Goal: Information Seeking & Learning: Learn about a topic

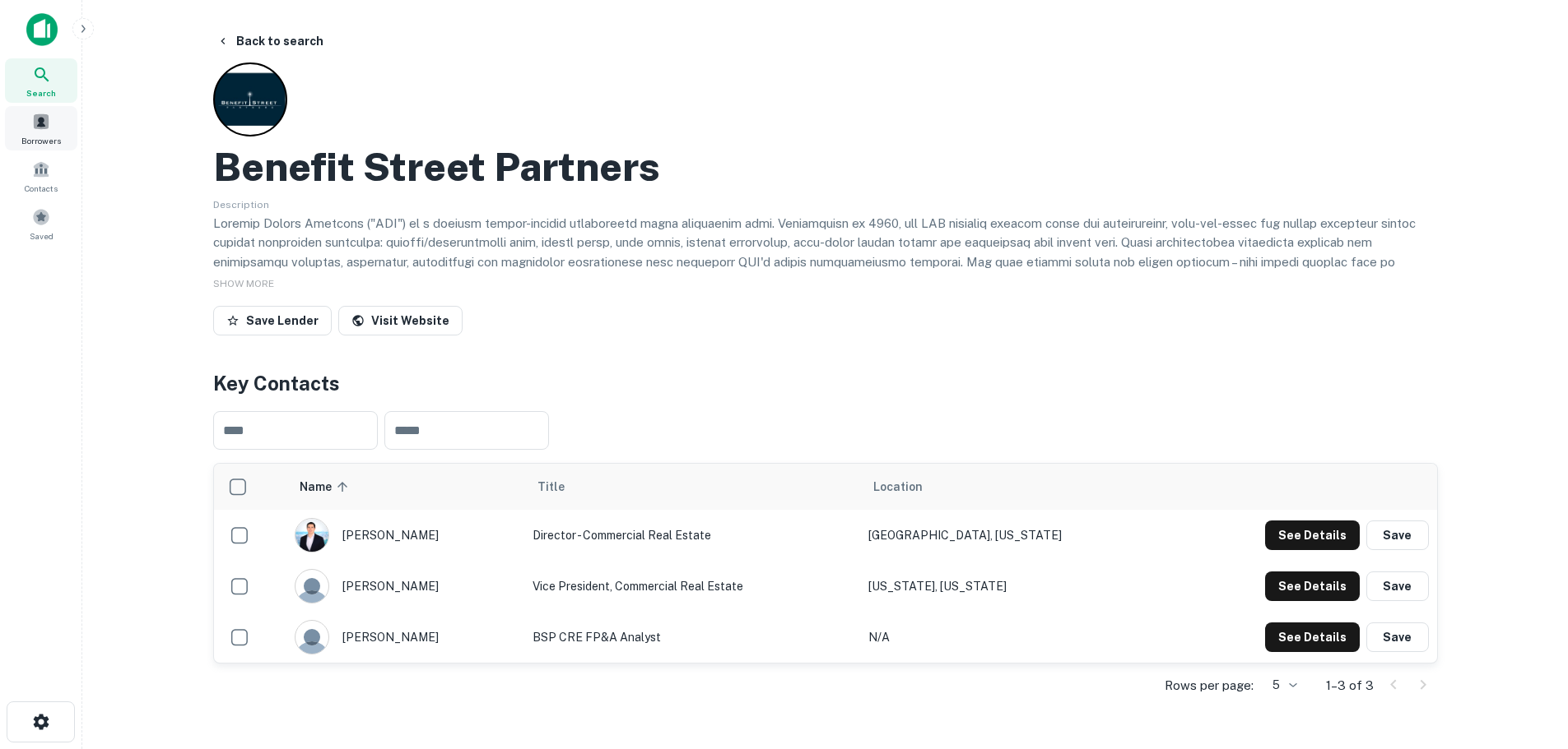
click at [45, 136] on span "Borrowers" at bounding box center [40, 140] width 40 height 13
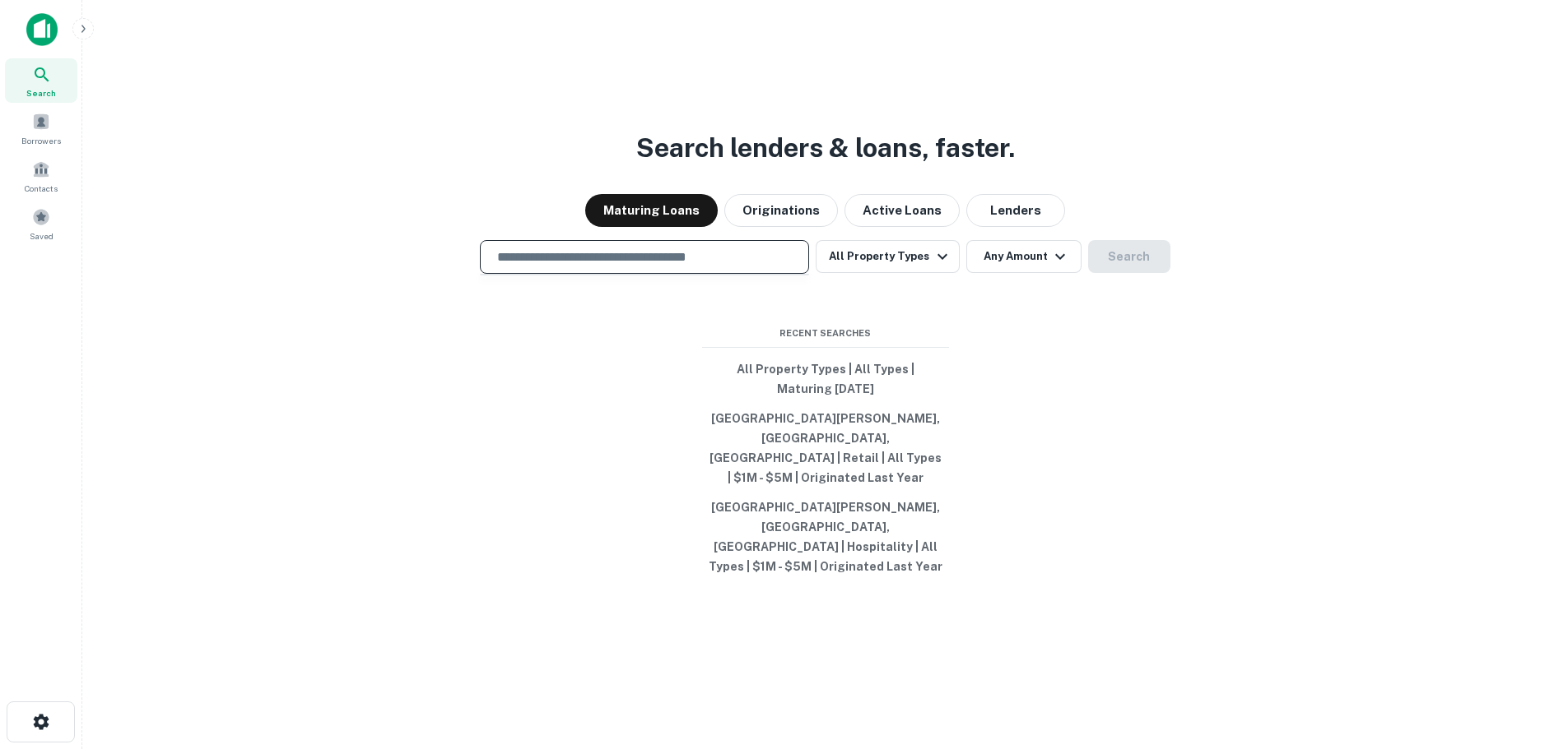
click at [639, 267] on input "text" at bounding box center [645, 257] width 314 height 19
type input "**********"
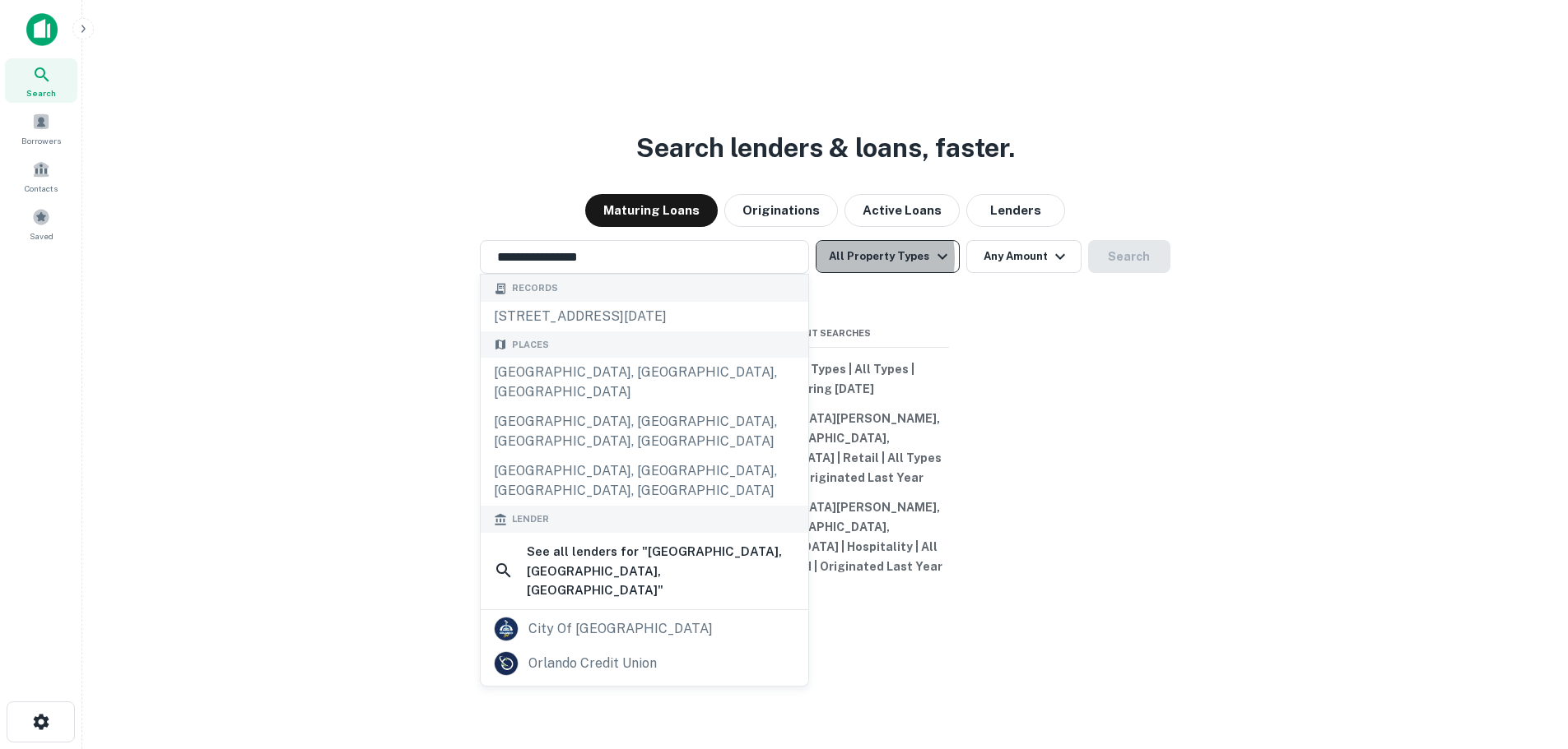
click at [837, 273] on button "All Property Types" at bounding box center [886, 256] width 143 height 32
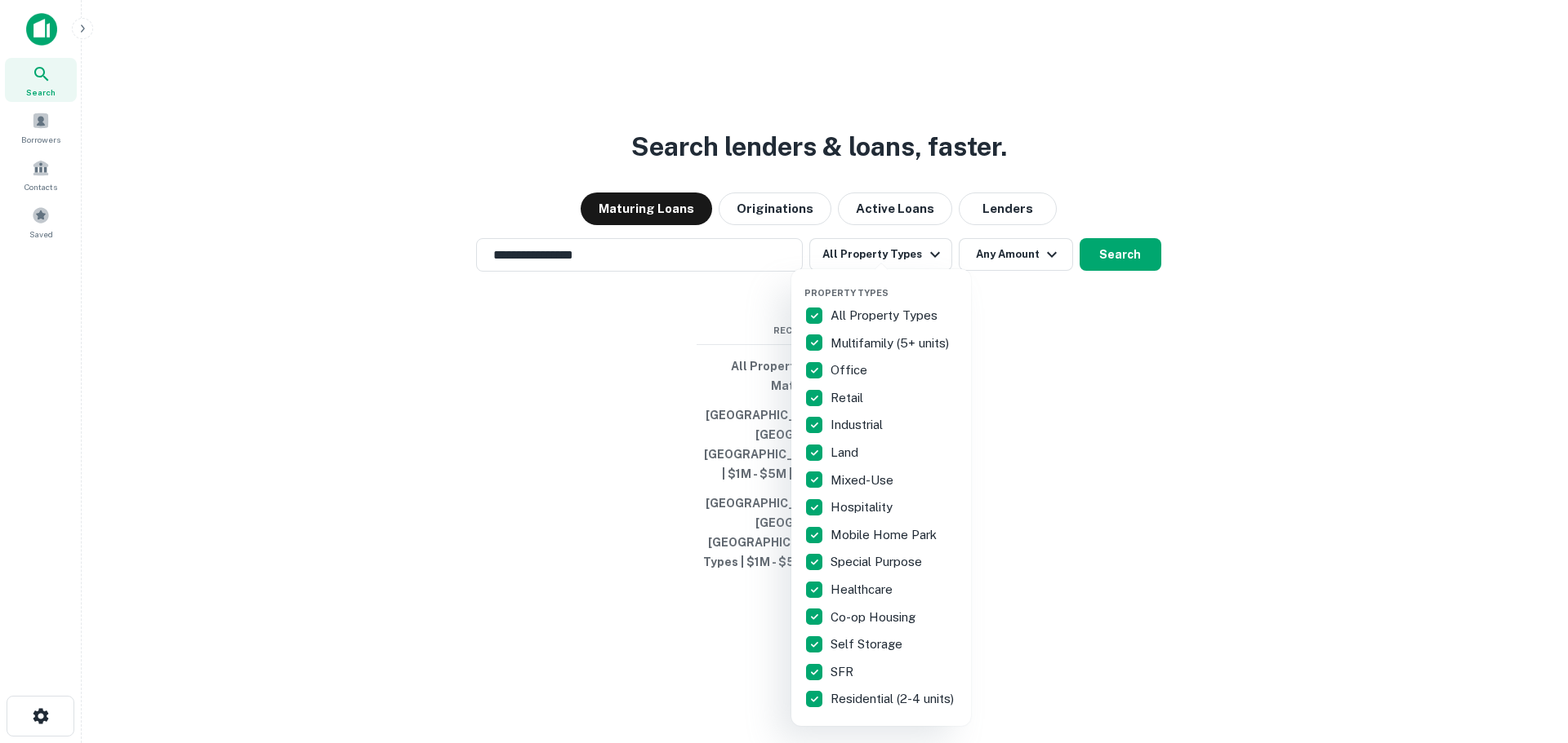
click at [1014, 287] on div at bounding box center [784, 371] width 1568 height 743
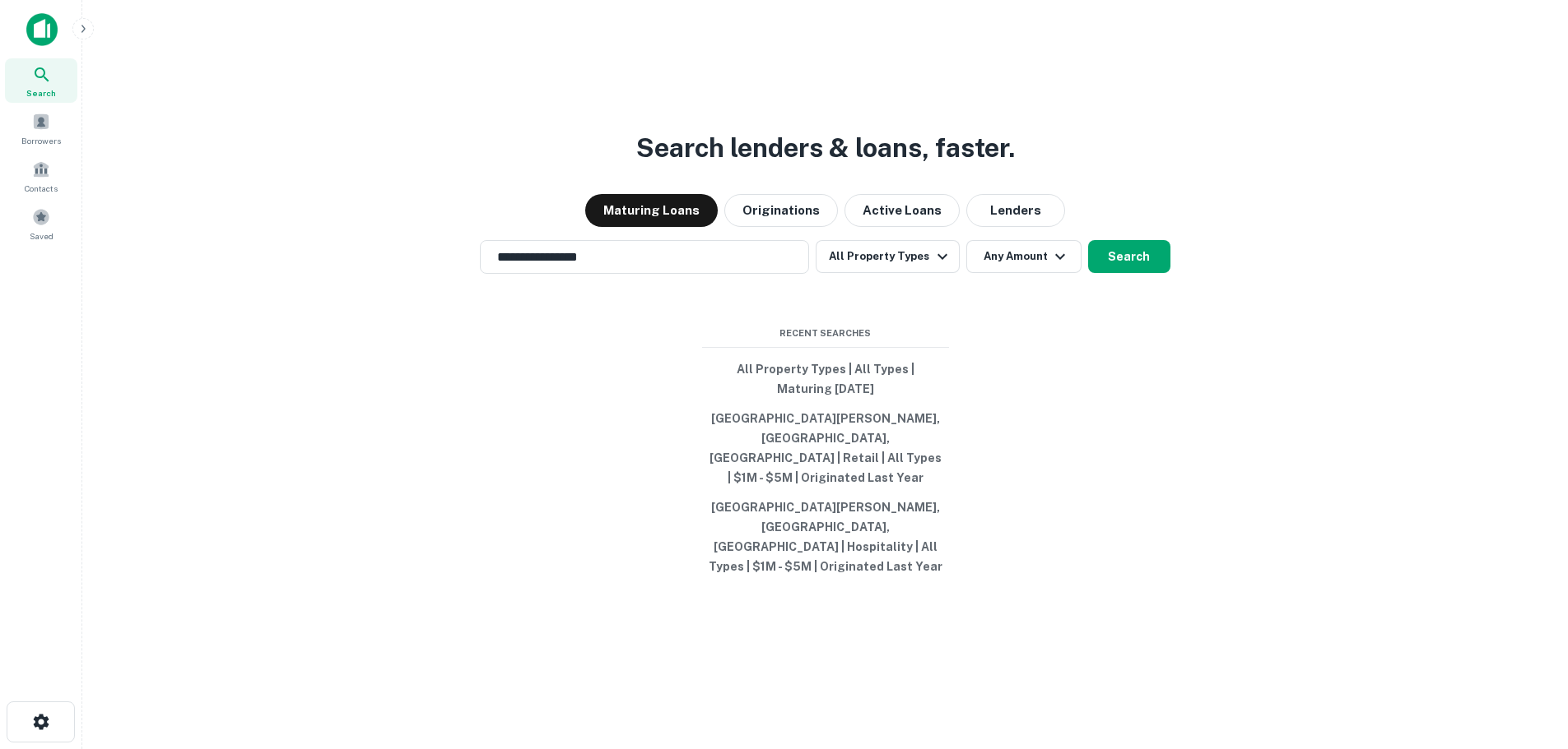
click at [1016, 273] on button "Any Amount" at bounding box center [1023, 256] width 115 height 32
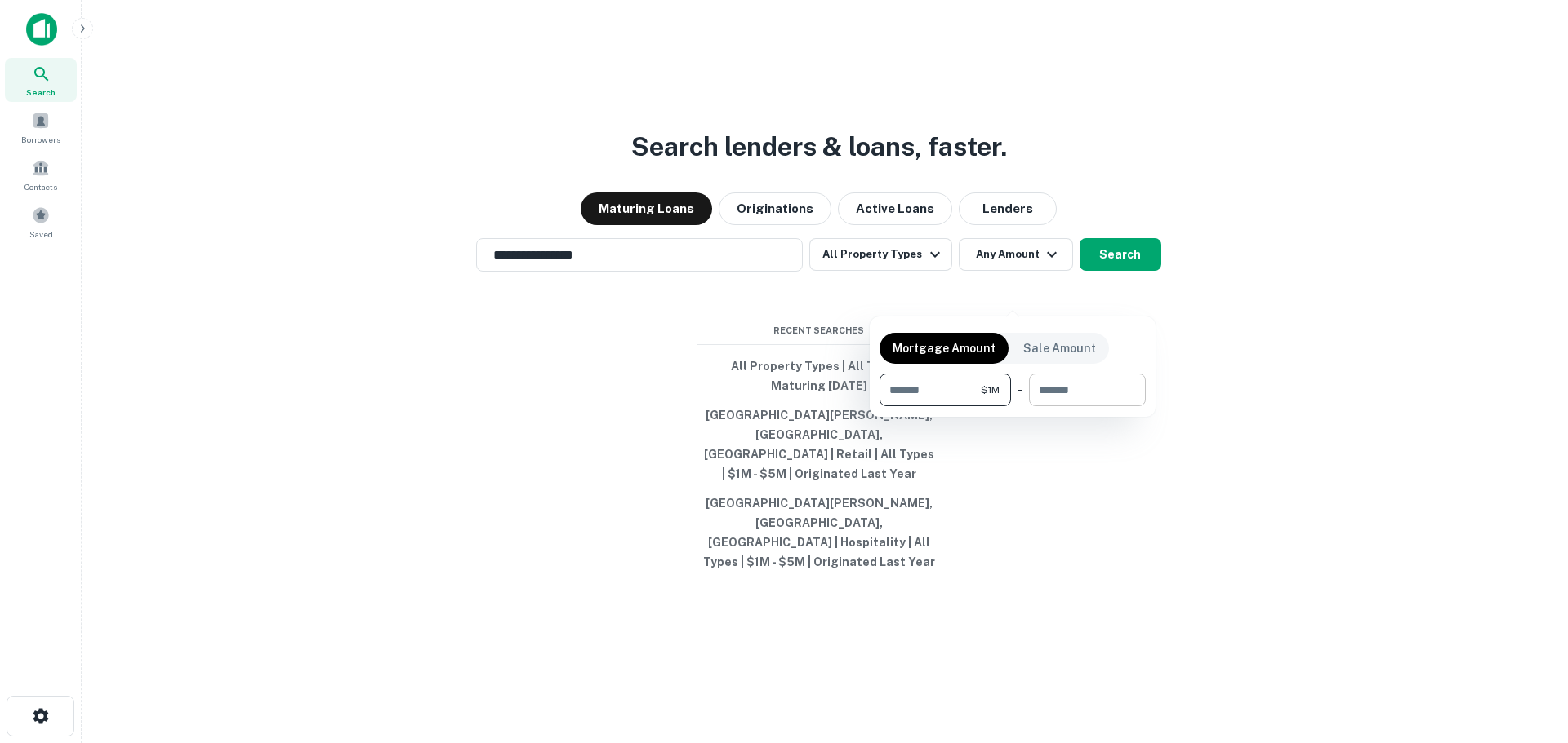
type input "*******"
click at [1066, 388] on input "number" at bounding box center [1081, 389] width 105 height 32
type input "*"
type input "********"
click at [1178, 334] on div at bounding box center [784, 371] width 1568 height 743
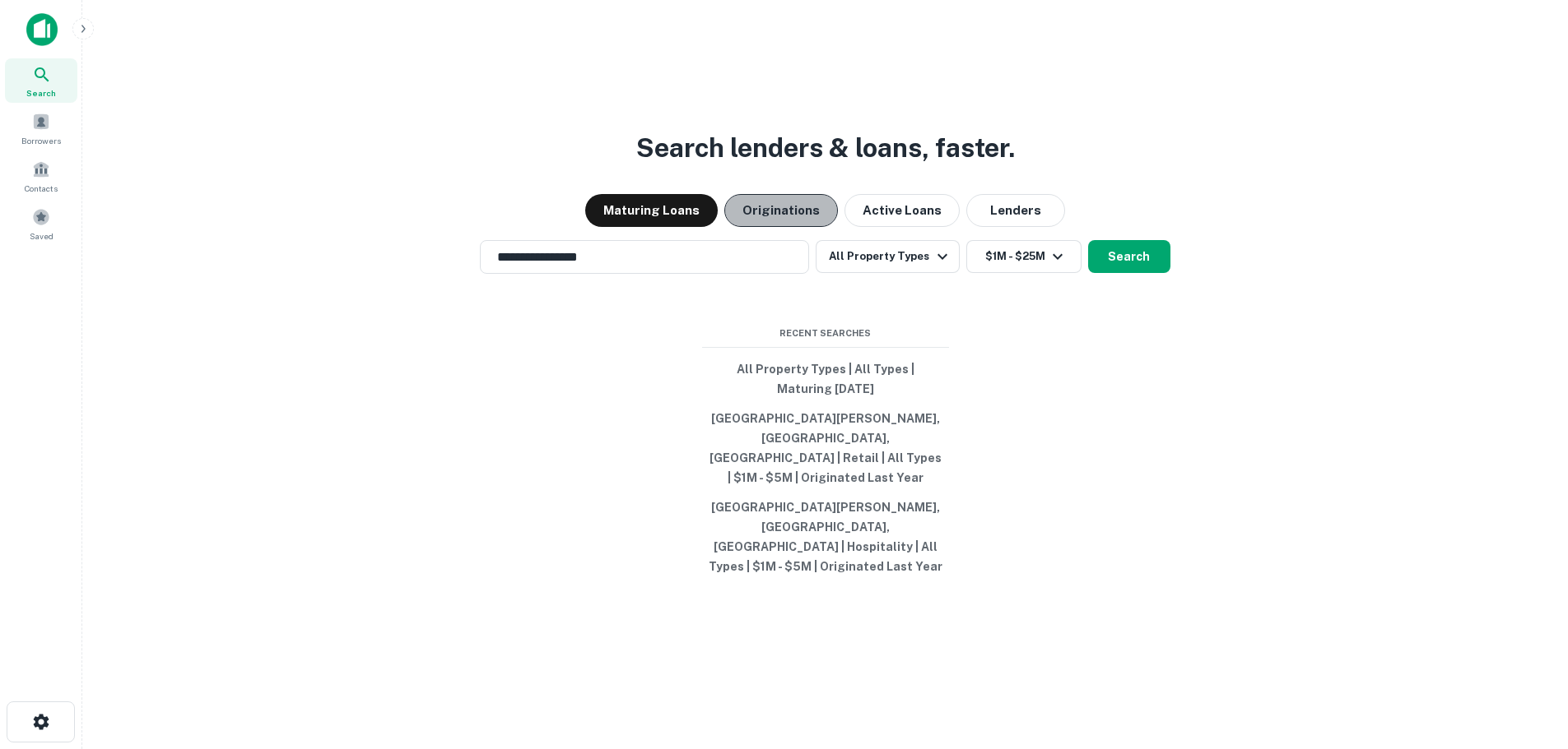
click at [789, 227] on button "Originations" at bounding box center [780, 210] width 113 height 32
click at [636, 227] on button "Maturing Loans" at bounding box center [651, 210] width 133 height 32
click at [841, 404] on button "All Property Types | All Types | Maturing [DATE]" at bounding box center [825, 379] width 247 height 49
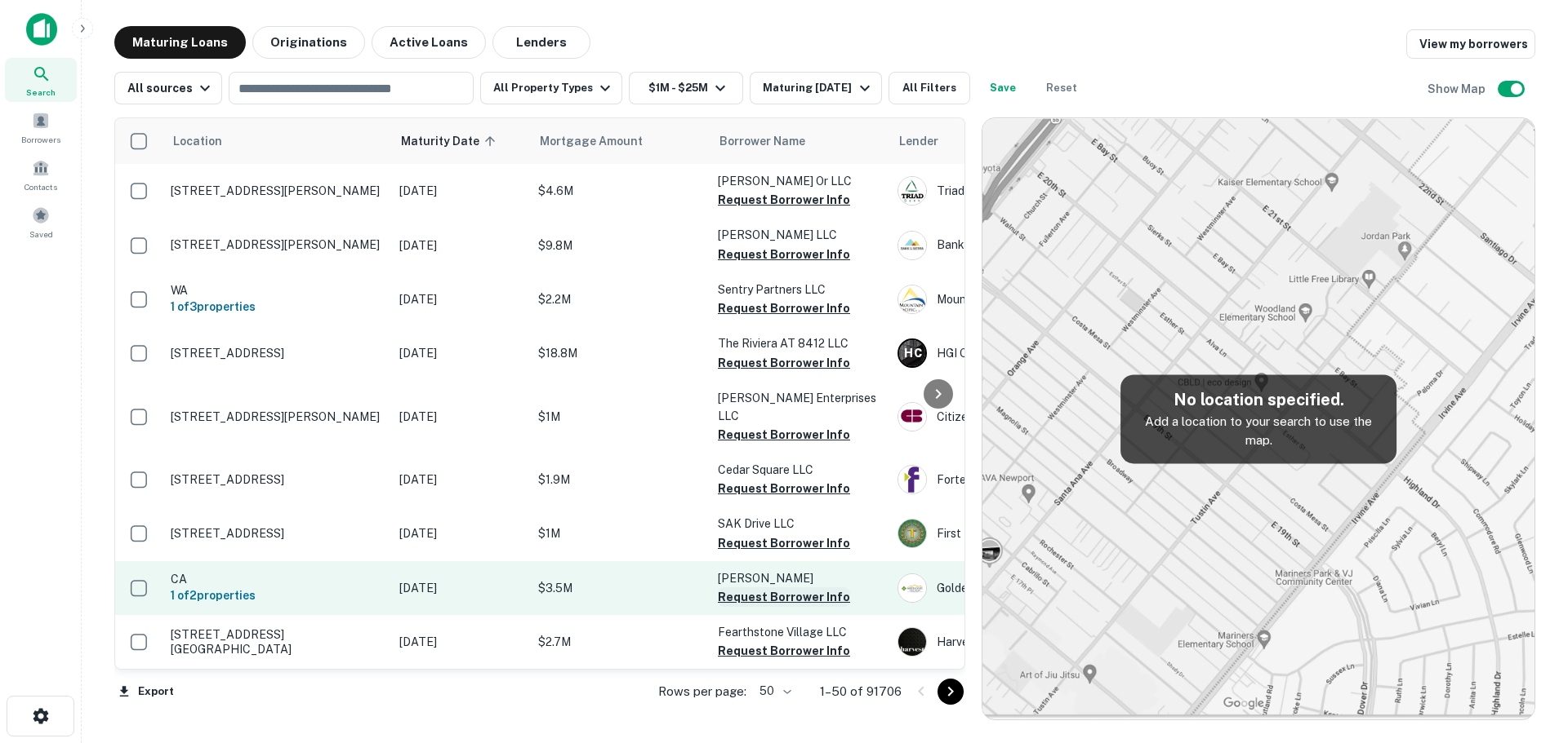
scroll to position [163, 0]
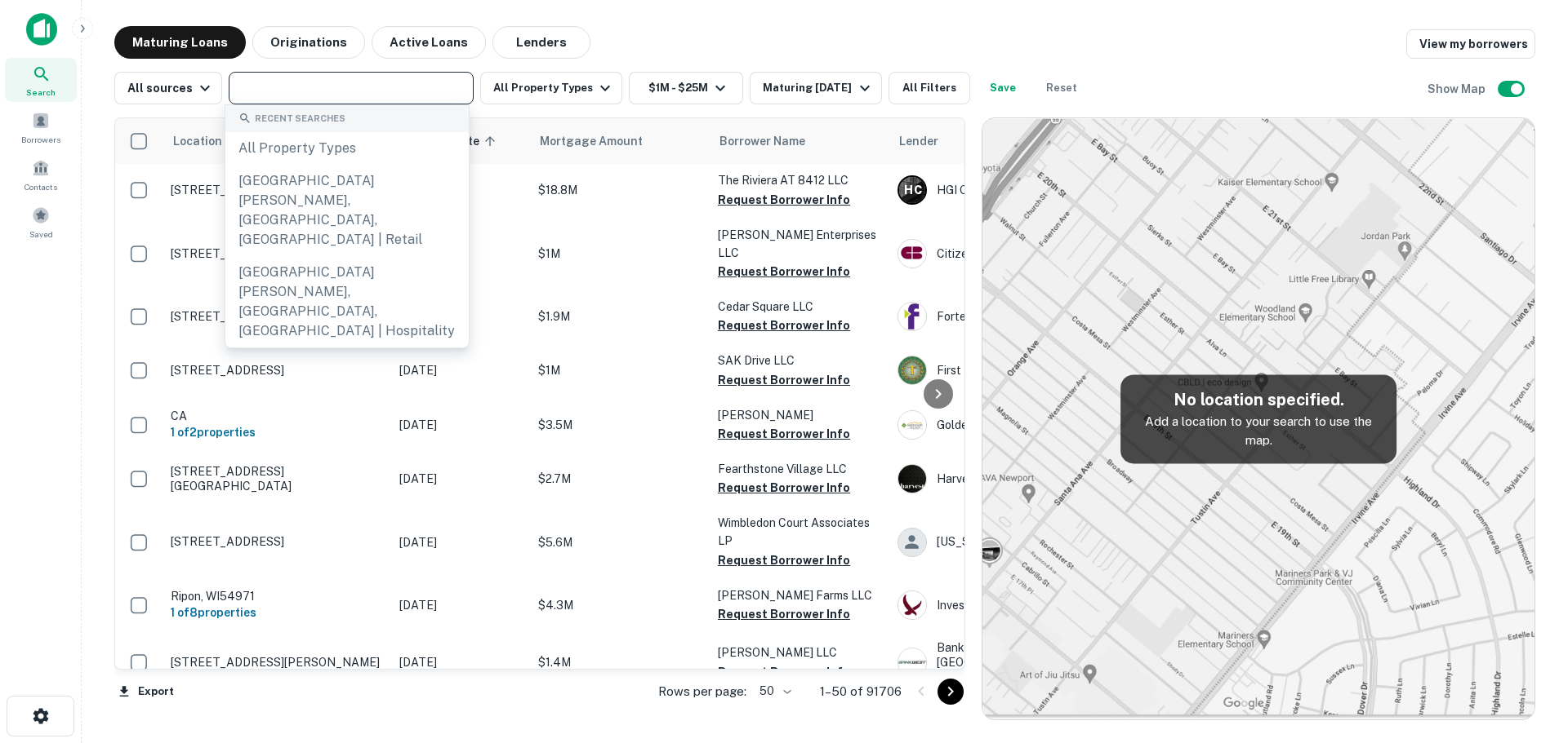
click at [372, 96] on input "text" at bounding box center [350, 88] width 233 height 23
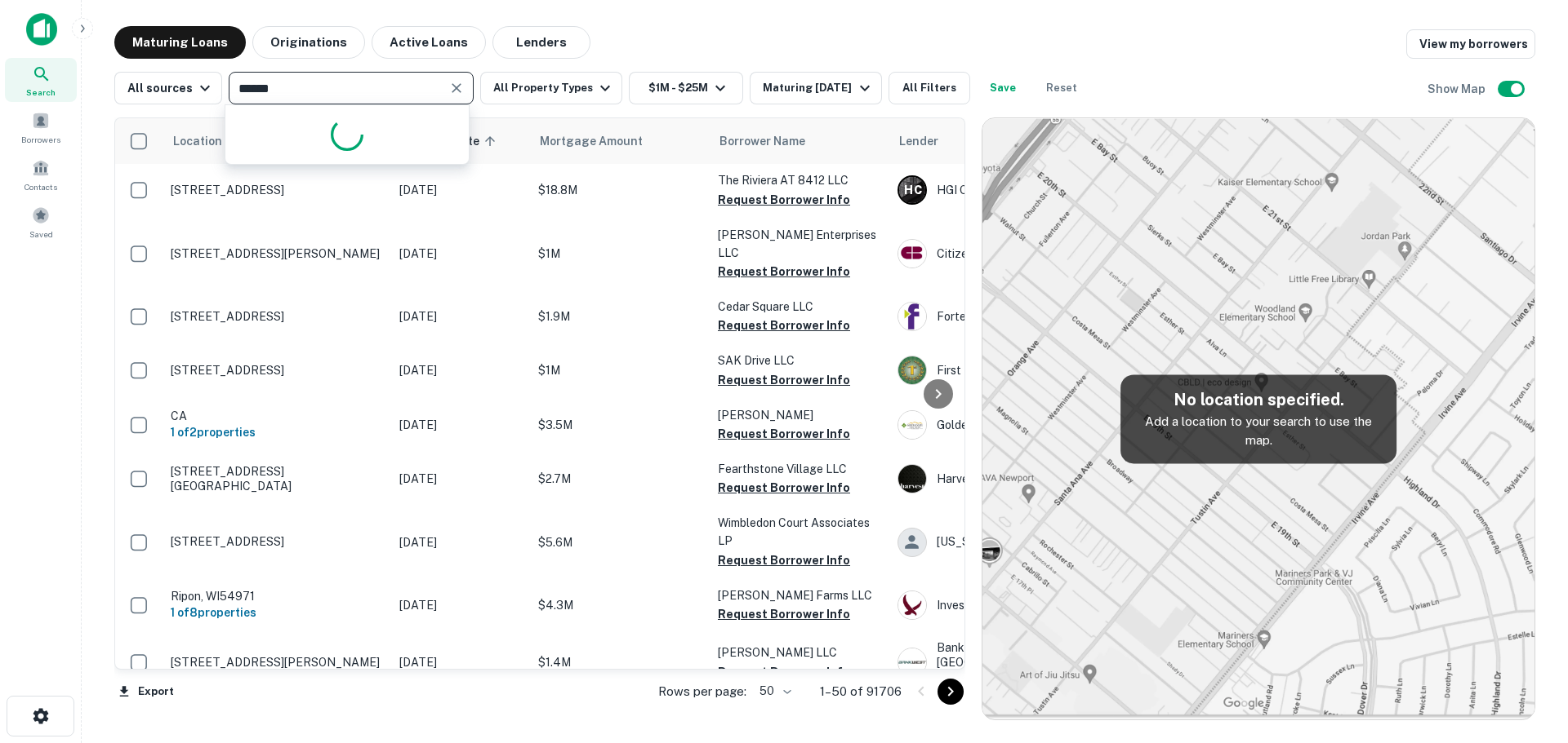
type input "*******"
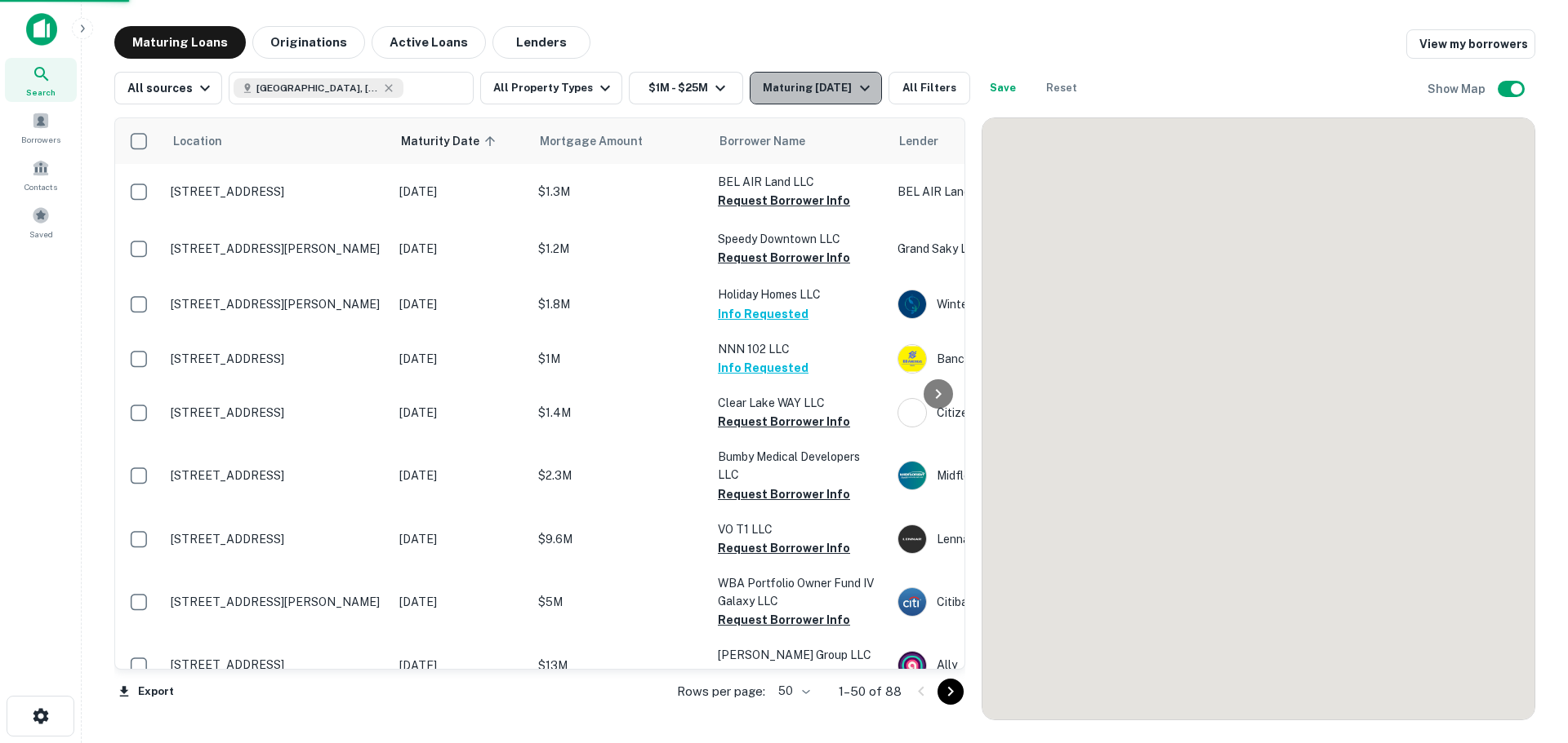
click at [796, 87] on div "Maturing [DATE]" at bounding box center [818, 88] width 111 height 19
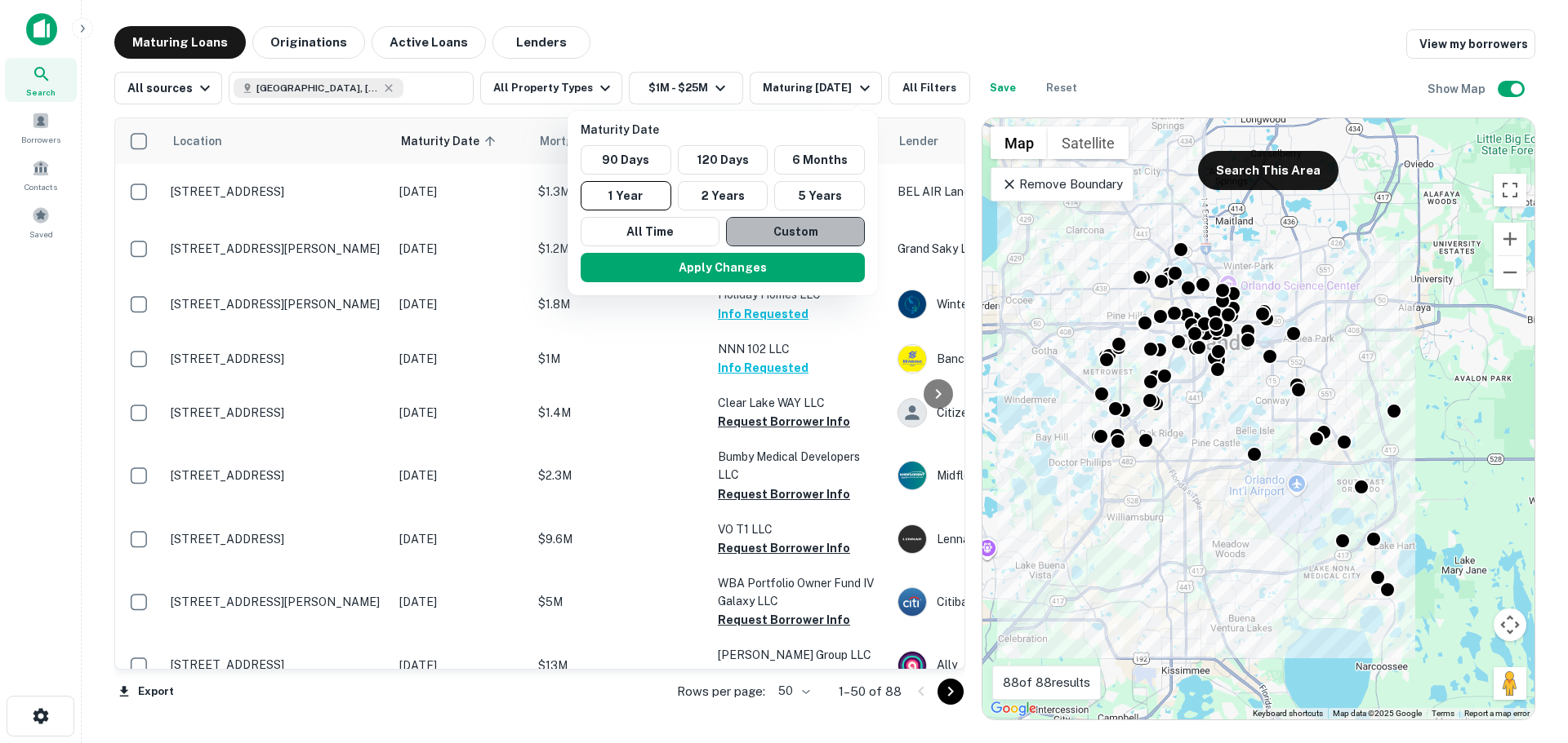
click at [799, 228] on button "Custom" at bounding box center [795, 232] width 139 height 30
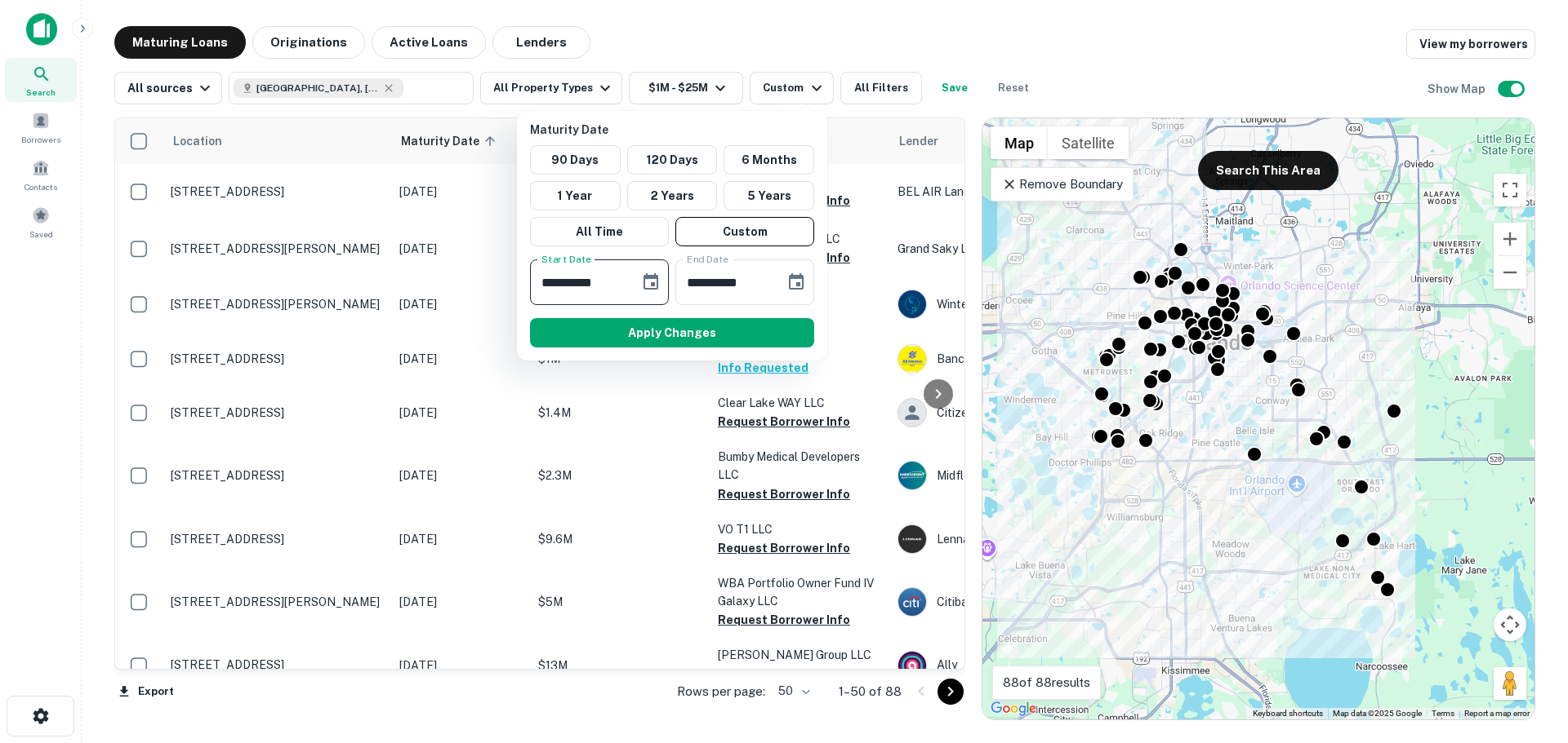
click at [537, 284] on input "**********" at bounding box center [579, 282] width 98 height 45
type input "**********"
click at [689, 285] on input "**********" at bounding box center [724, 282] width 98 height 45
click at [593, 336] on button "Apply Changes" at bounding box center [672, 333] width 284 height 30
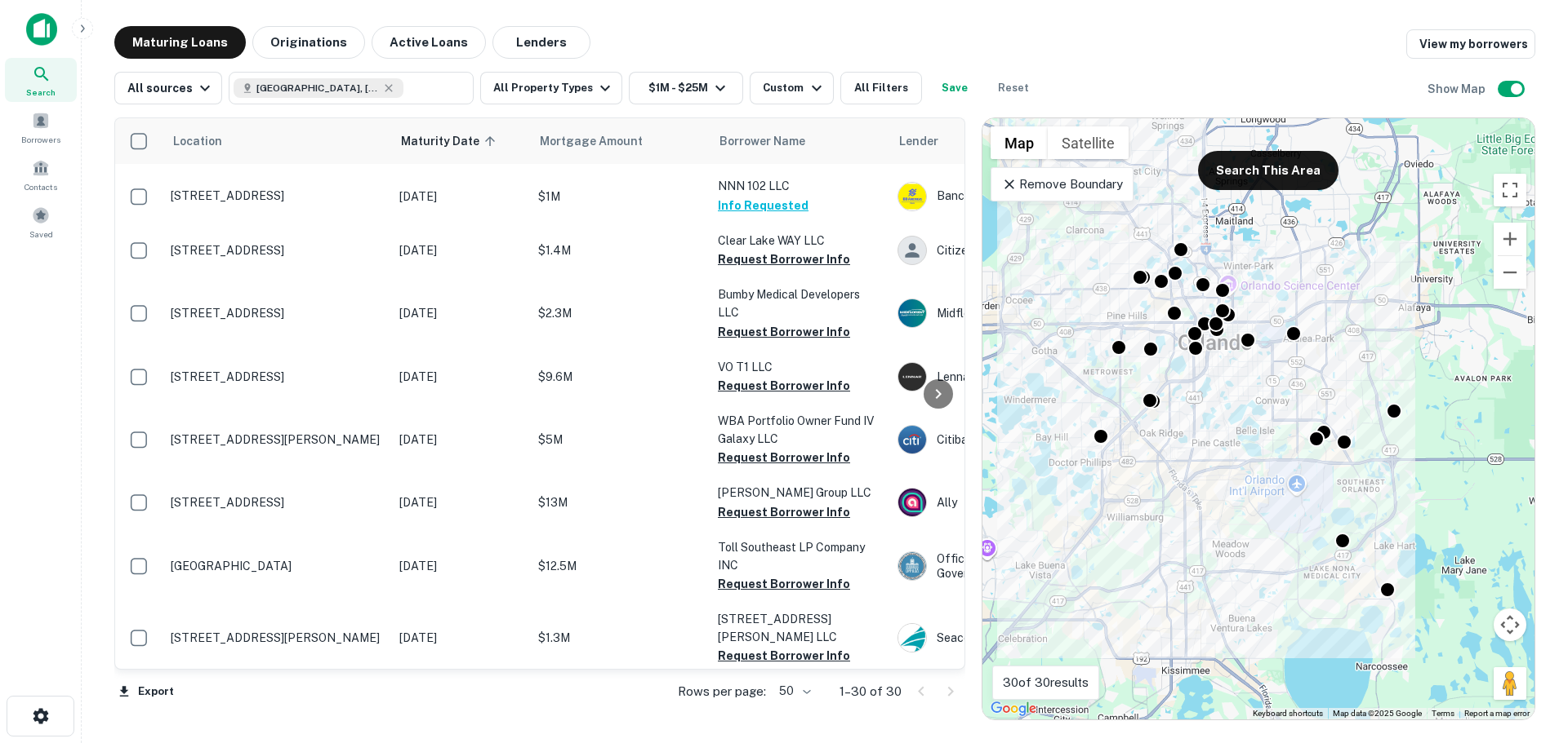
drag, startPoint x: 1016, startPoint y: 195, endPoint x: 1039, endPoint y: 211, distance: 28.0
click at [1016, 195] on div "Remove Boundary" at bounding box center [1062, 184] width 143 height 34
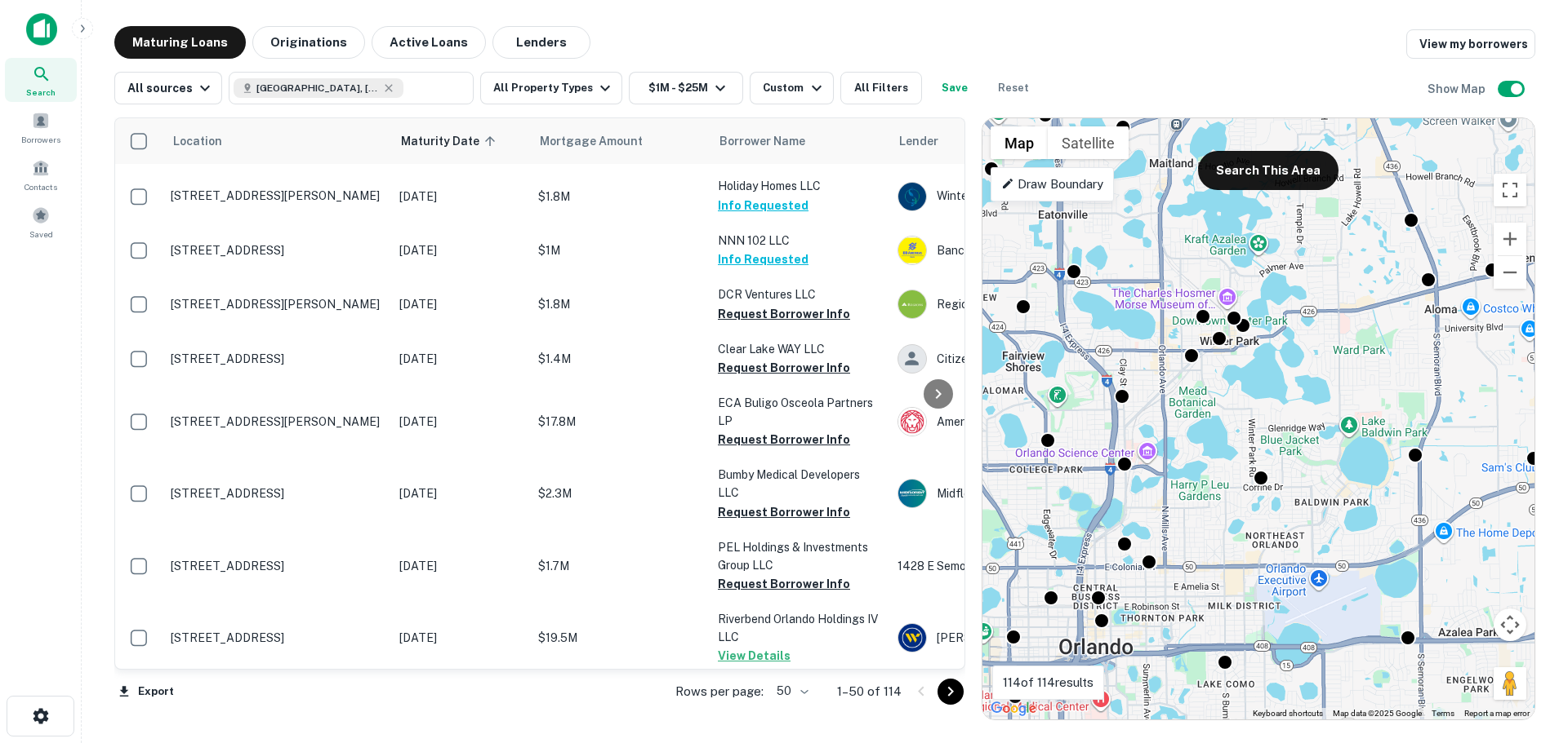
drag, startPoint x: 1293, startPoint y: 303, endPoint x: 1291, endPoint y: 436, distance: 133.0
click at [1291, 436] on div "To activate drag with keyboard, press Alt + Enter. Once in keyboard drag state,…" at bounding box center [1258, 419] width 552 height 601
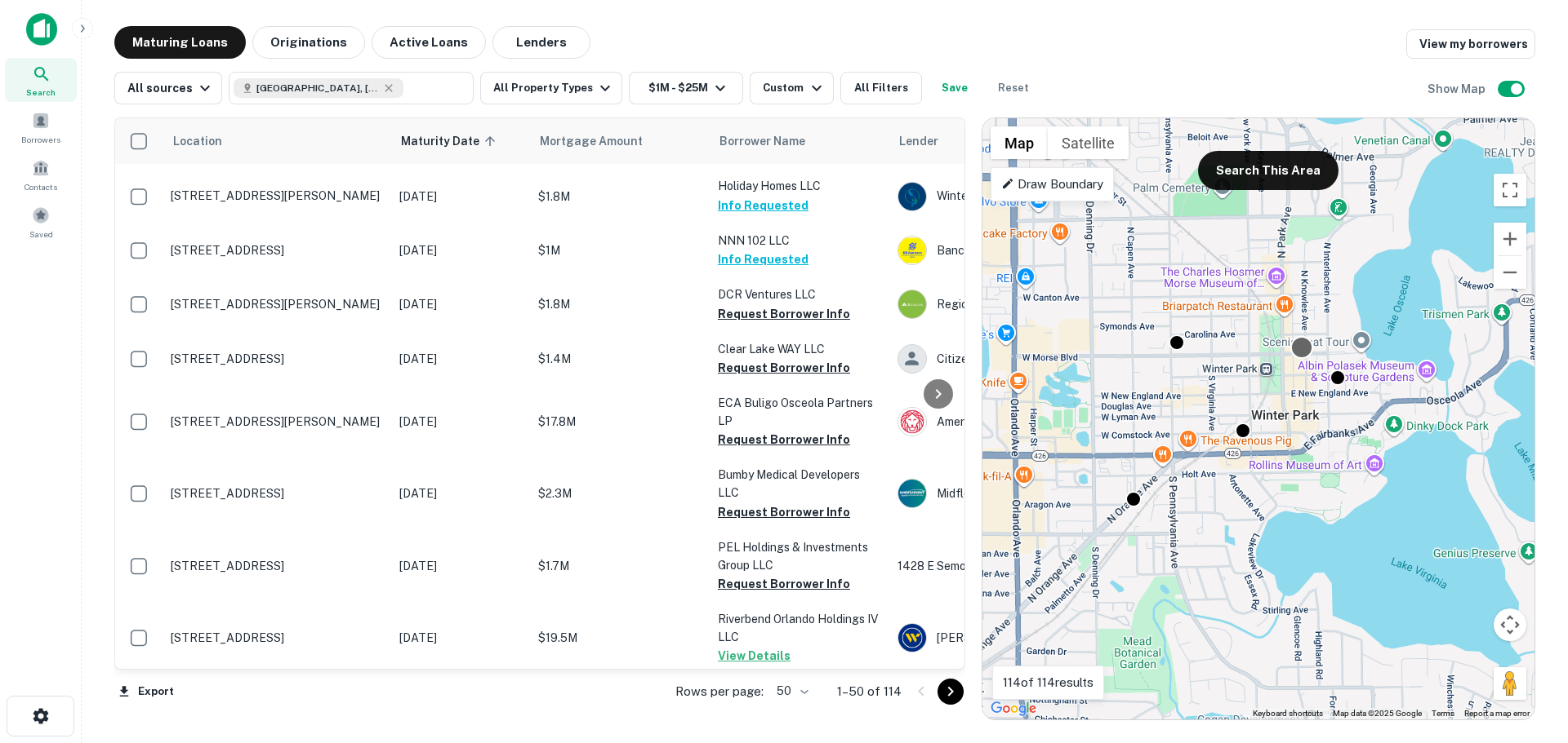
click at [1305, 343] on div at bounding box center [1301, 347] width 24 height 24
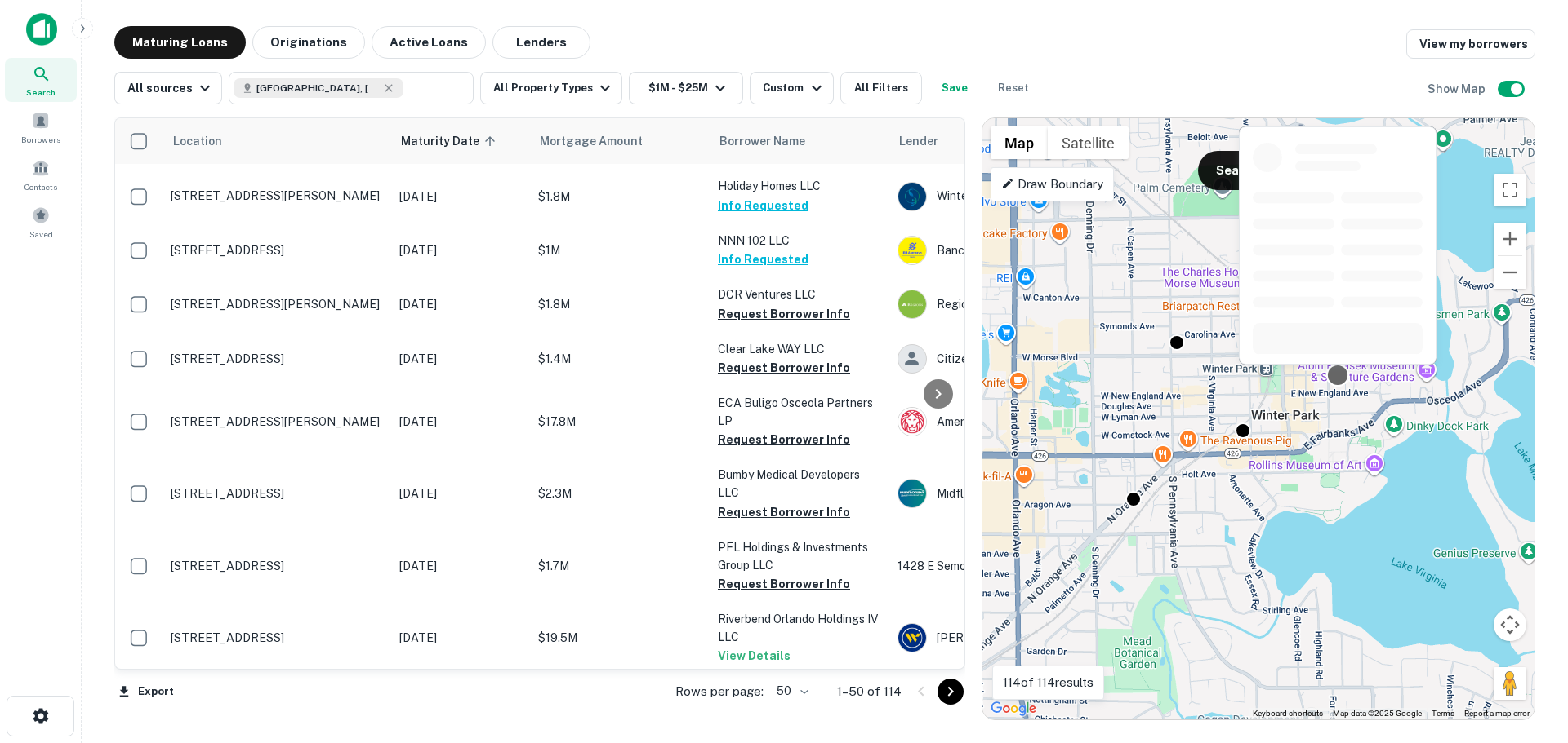
click at [1342, 381] on div at bounding box center [1337, 375] width 24 height 24
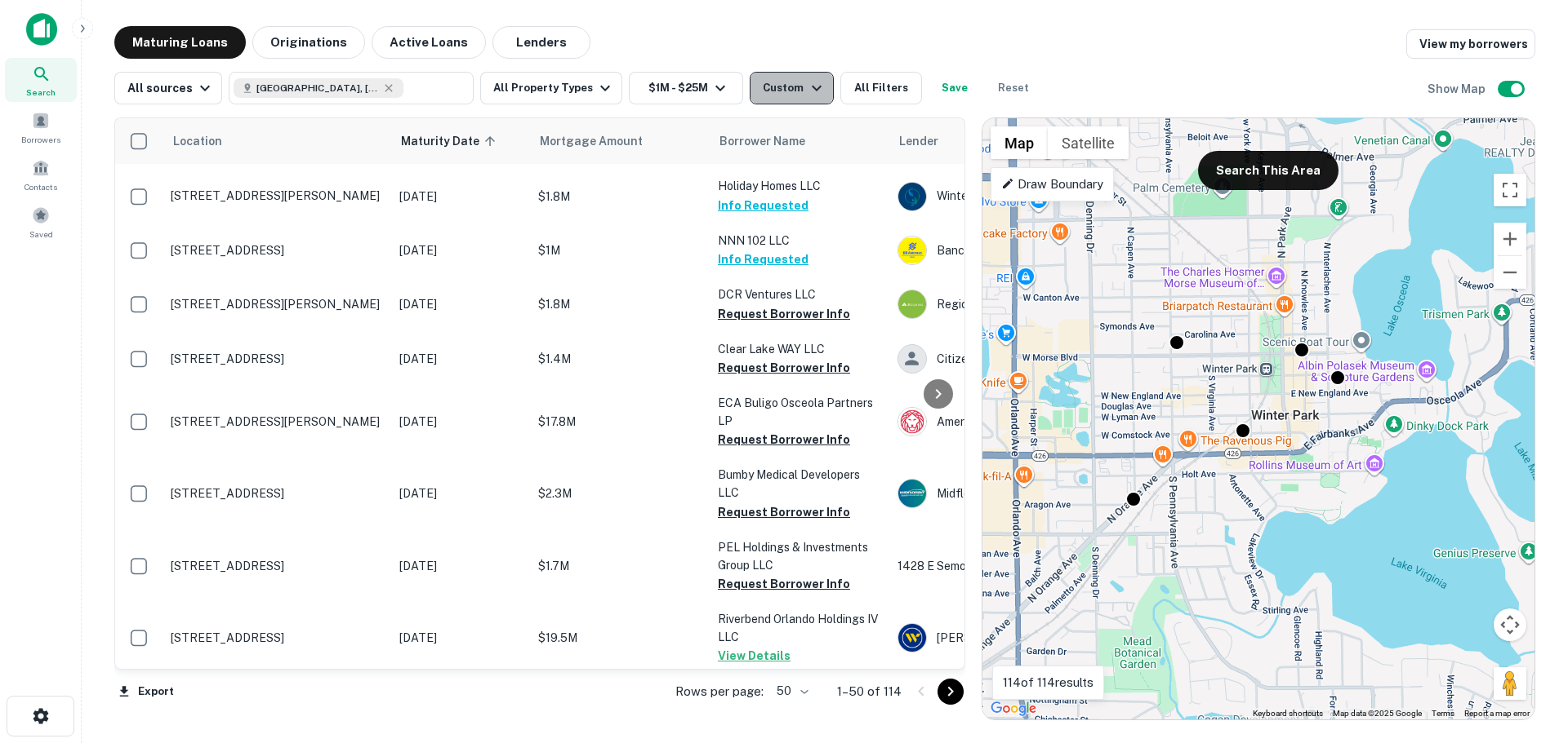
click at [807, 79] on icon "button" at bounding box center [817, 88] width 19 height 19
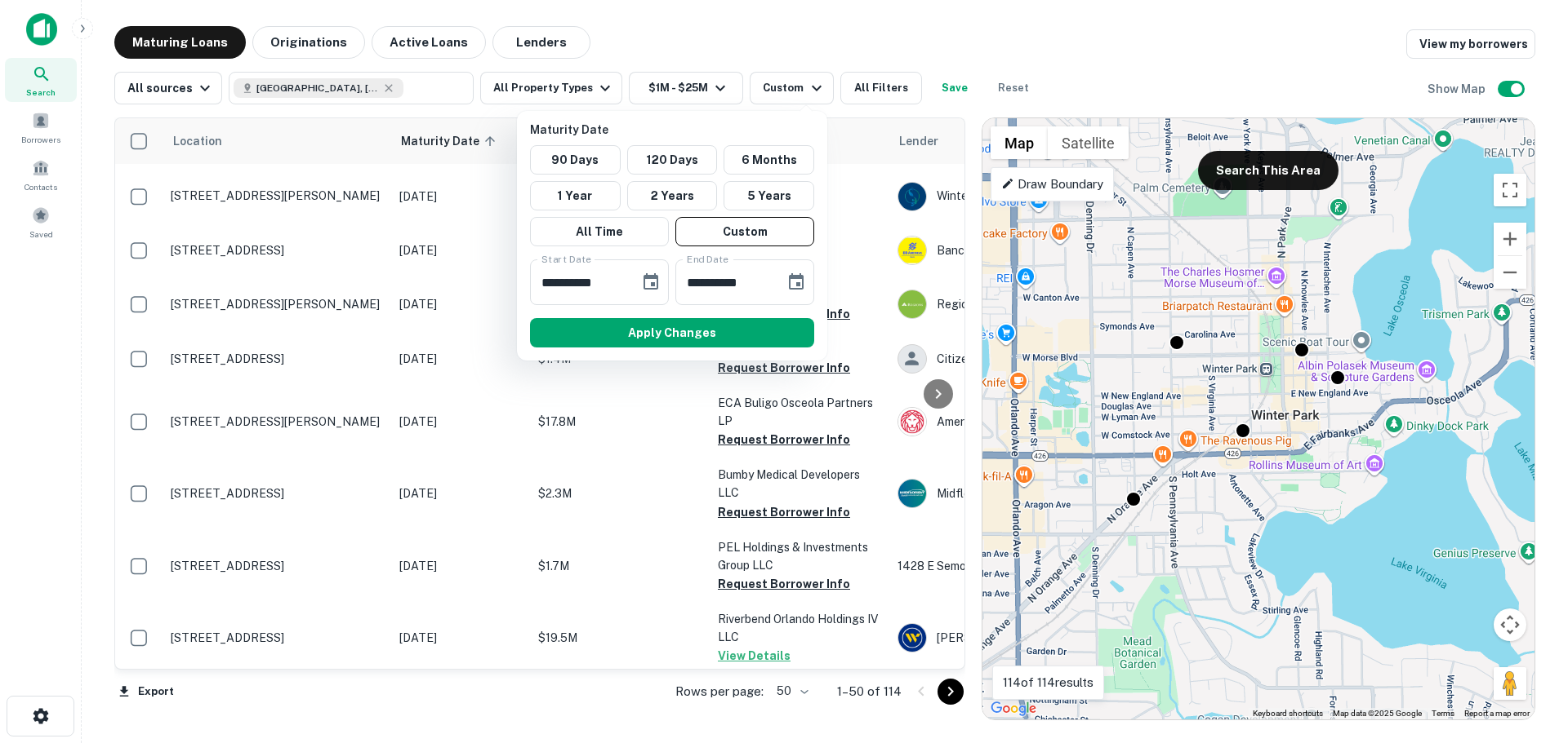
click at [883, 85] on div at bounding box center [784, 371] width 1568 height 743
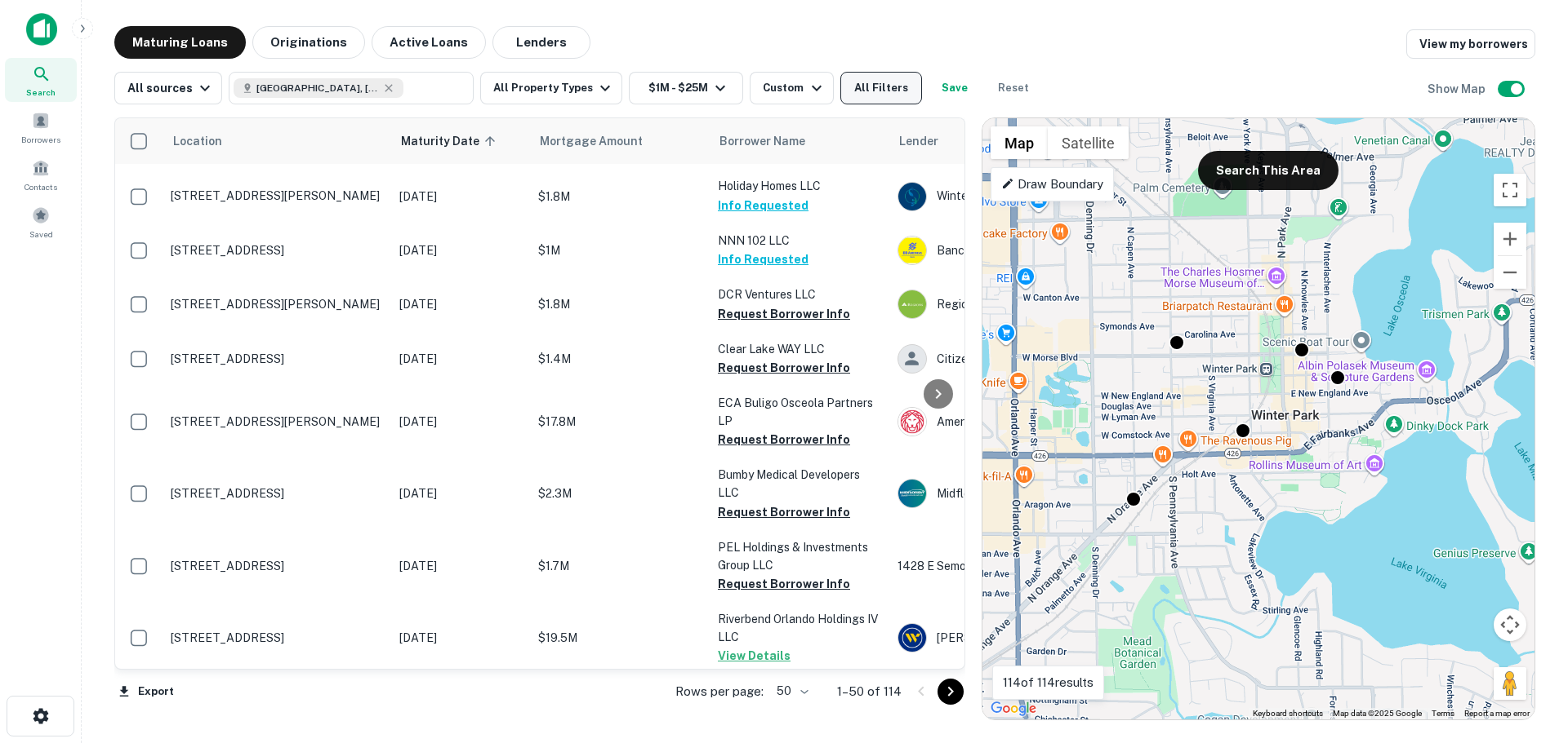
click at [860, 84] on button "All Filters" at bounding box center [881, 87] width 82 height 32
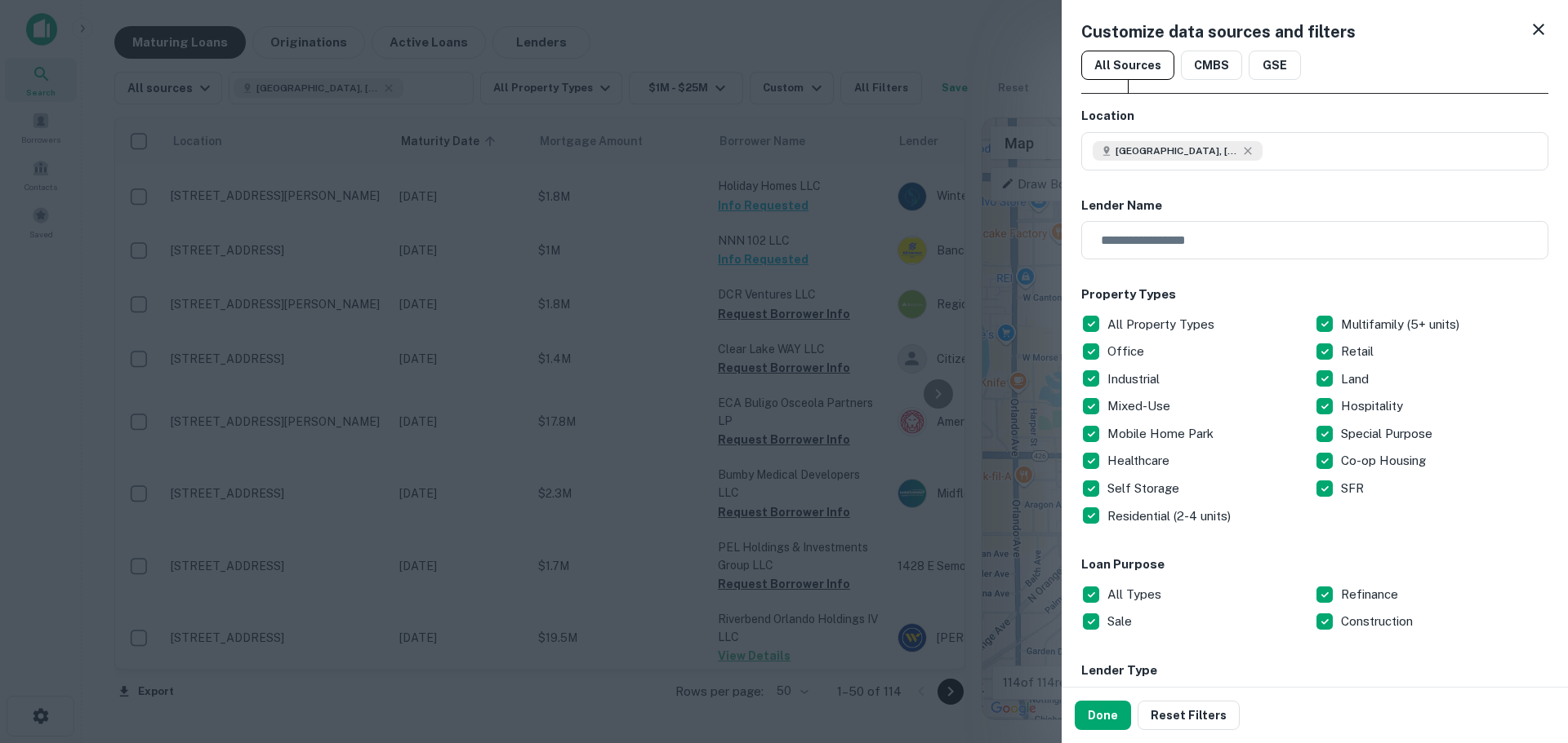
click at [1531, 31] on icon at bounding box center [1538, 29] width 19 height 19
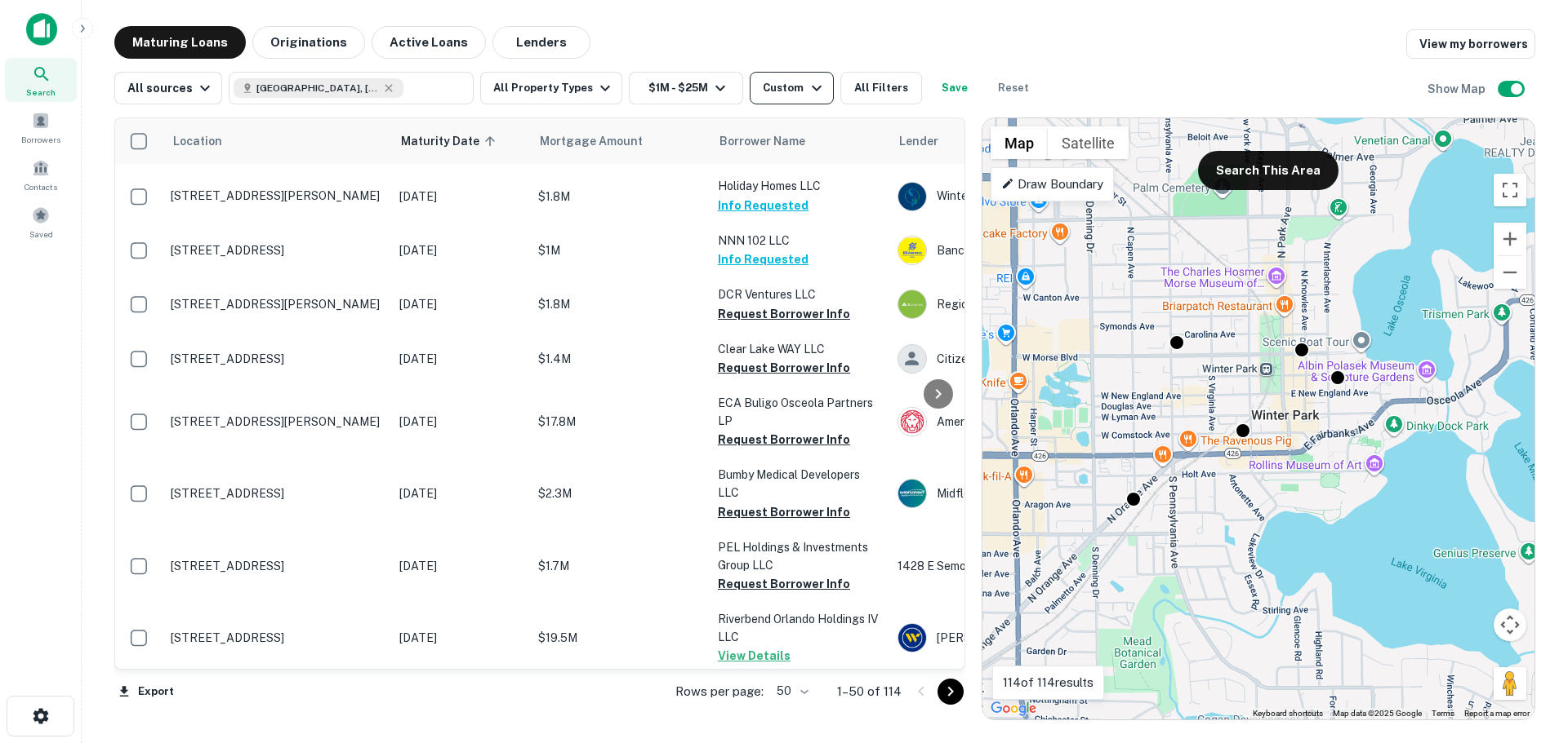
click at [784, 85] on div "Custom" at bounding box center [794, 88] width 63 height 19
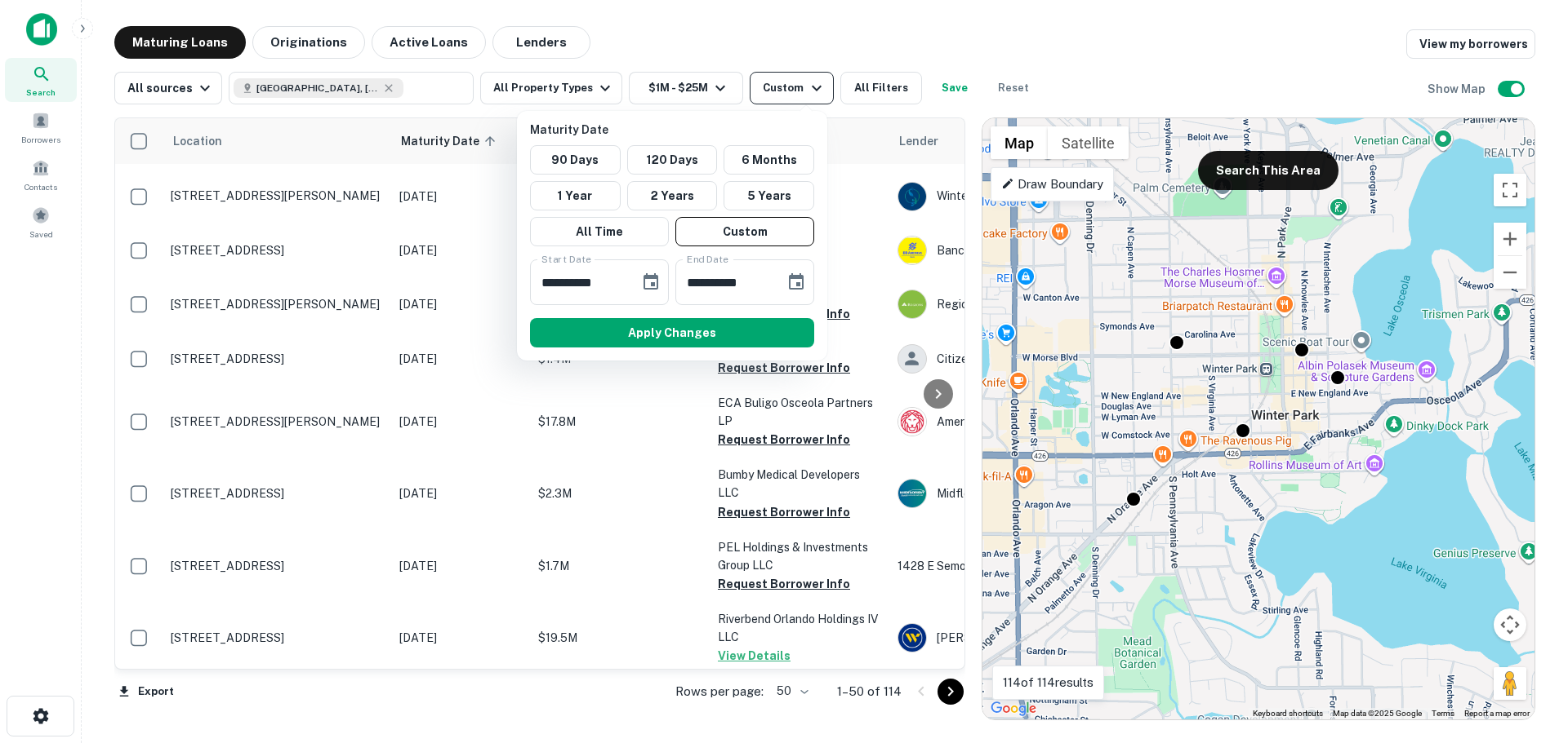
click at [784, 85] on div at bounding box center [784, 371] width 1568 height 743
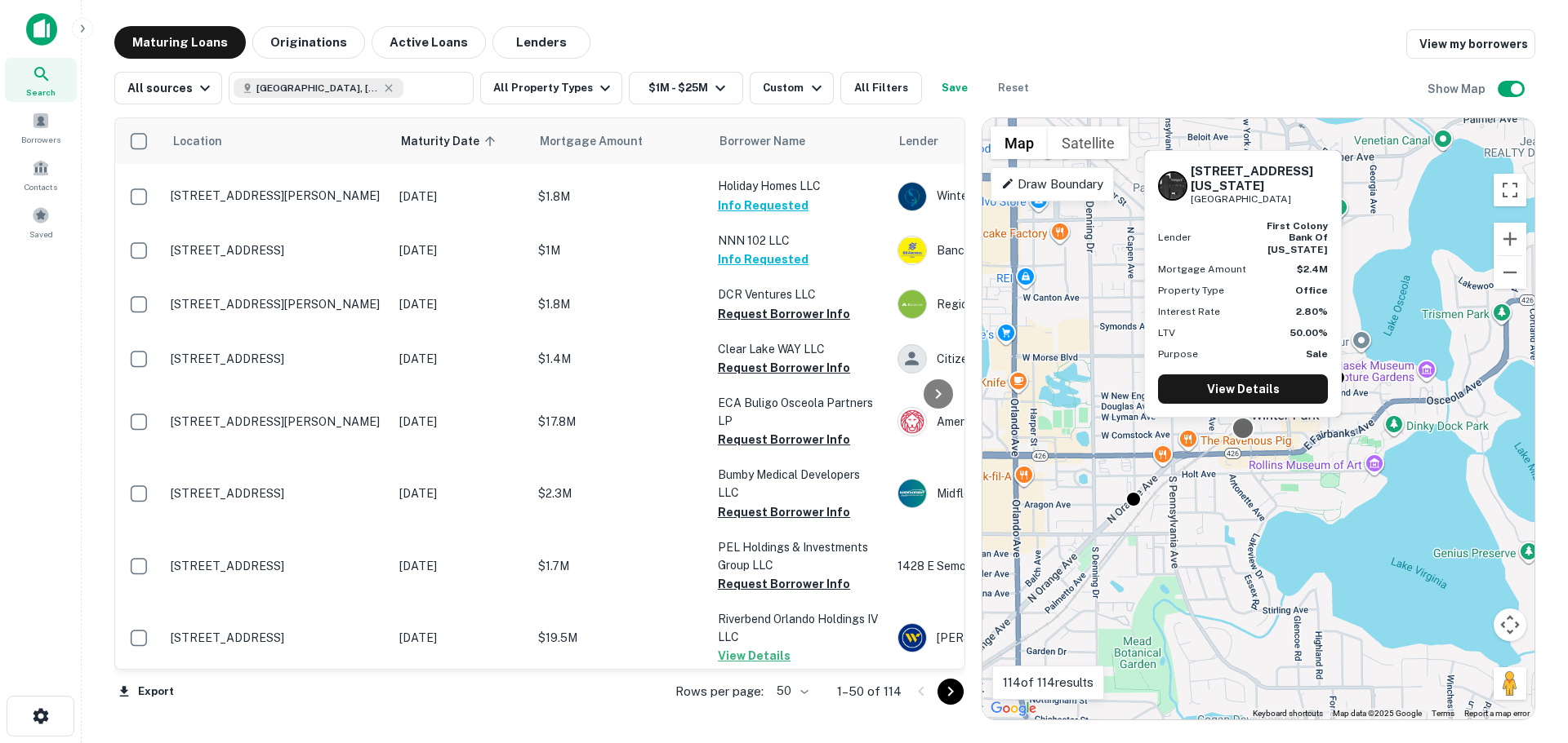
click at [1246, 436] on div at bounding box center [1243, 428] width 24 height 24
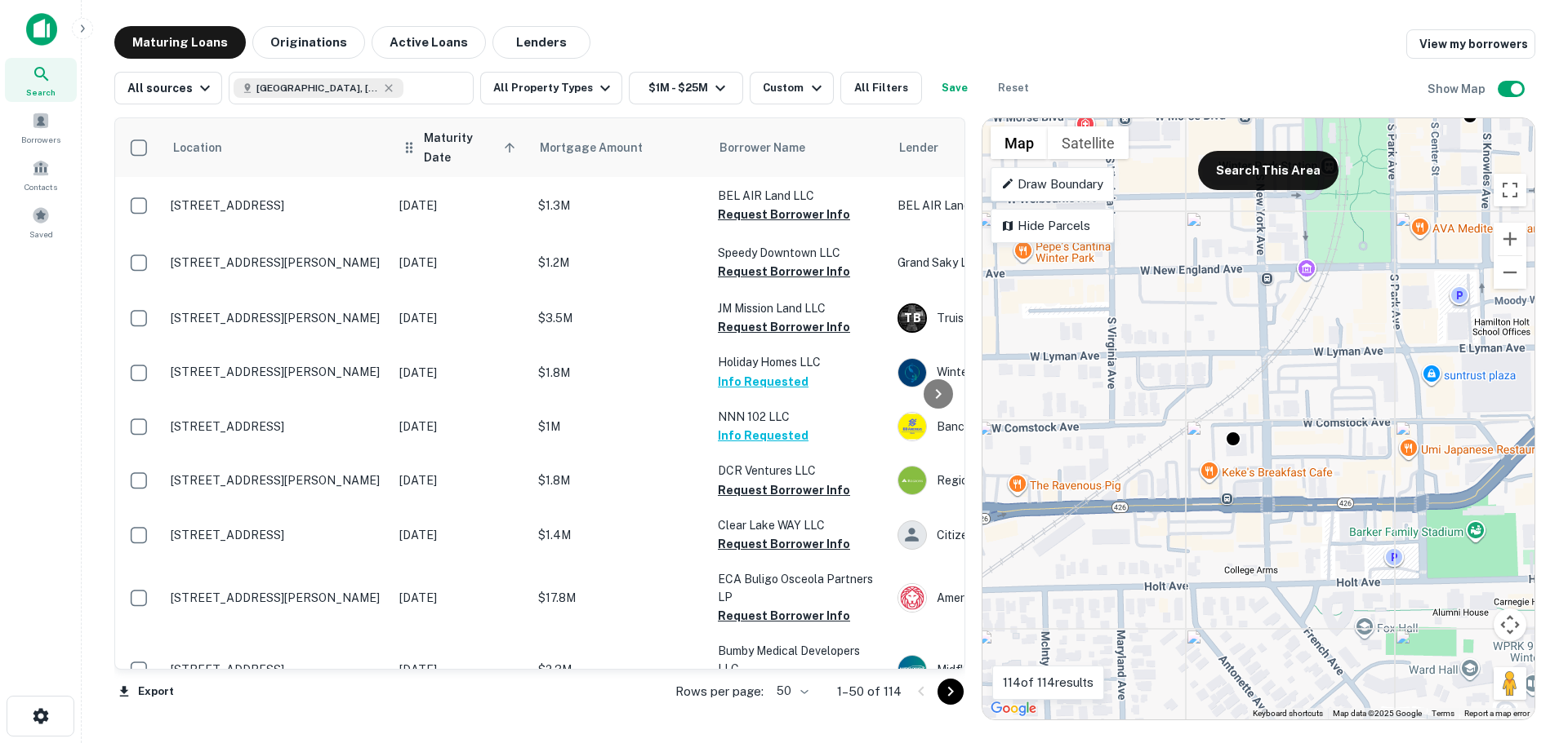
click at [459, 146] on span "Maturity Date sorted ascending" at bounding box center [472, 147] width 97 height 39
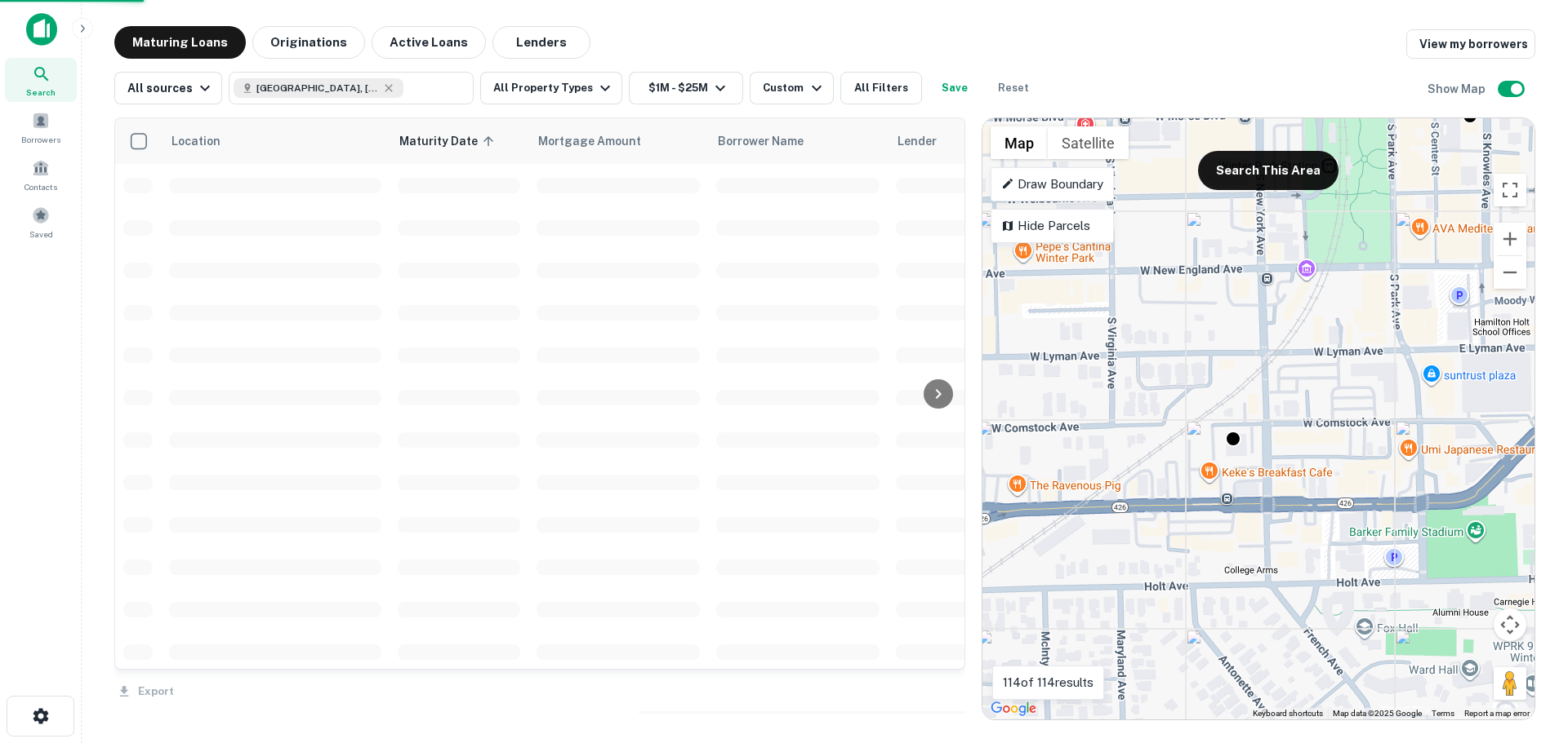
drag, startPoint x: 447, startPoint y: 139, endPoint x: 481, endPoint y: 172, distance: 47.4
click at [447, 140] on span "Maturity Date sorted ascending" at bounding box center [449, 141] width 99 height 19
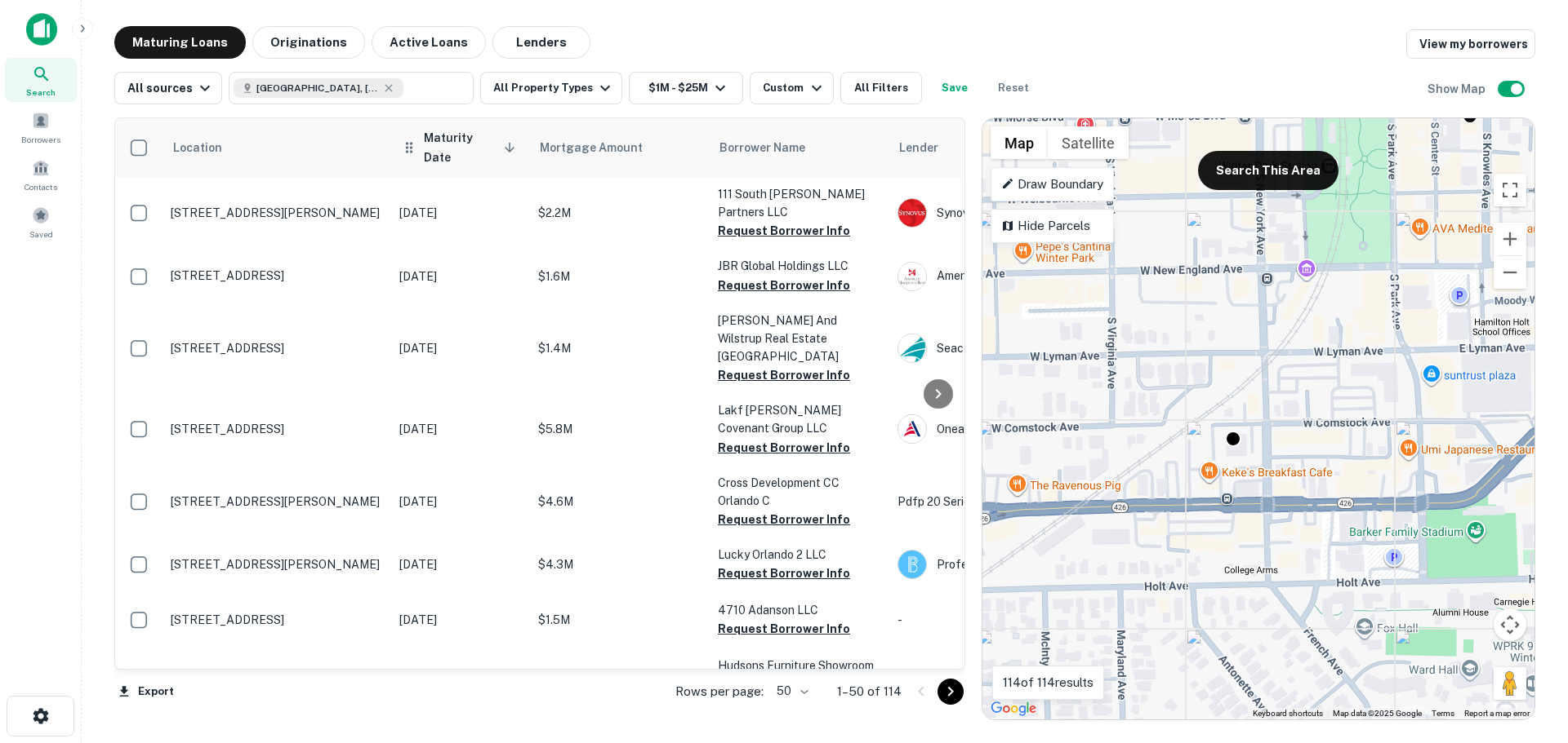
click at [476, 148] on span "Maturity Date sorted descending" at bounding box center [472, 147] width 97 height 39
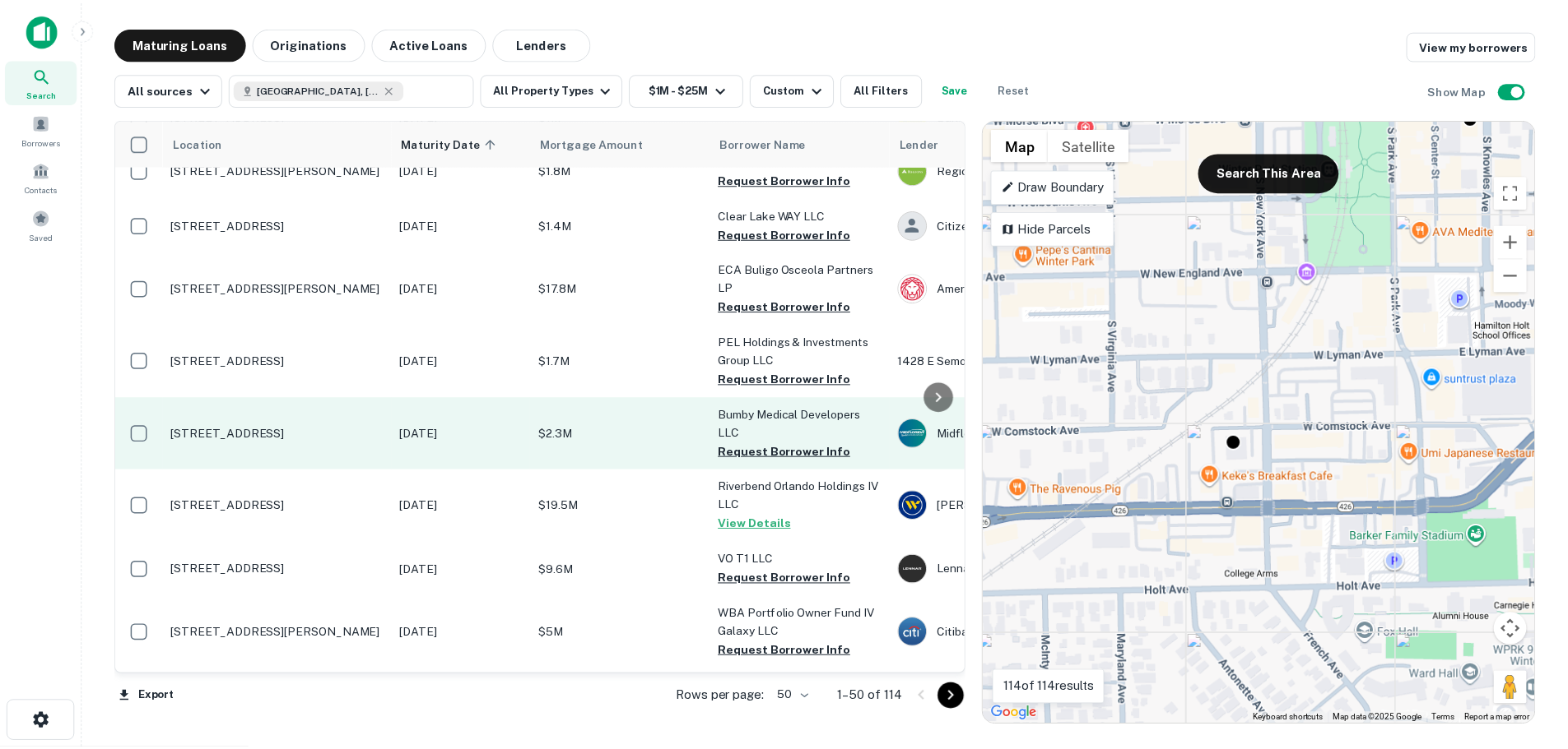
scroll to position [329, 0]
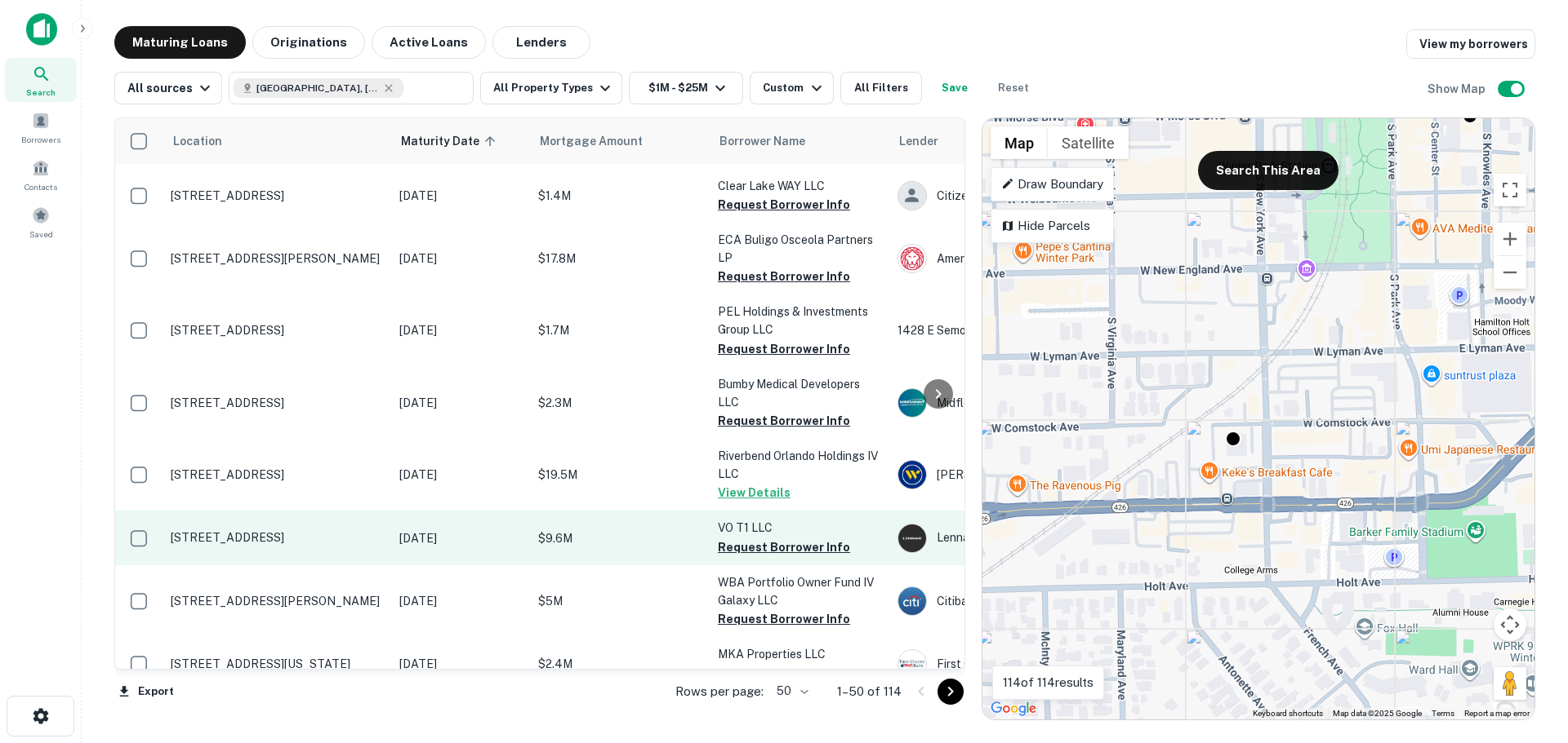
click at [397, 546] on td "[DATE]" at bounding box center [460, 537] width 139 height 54
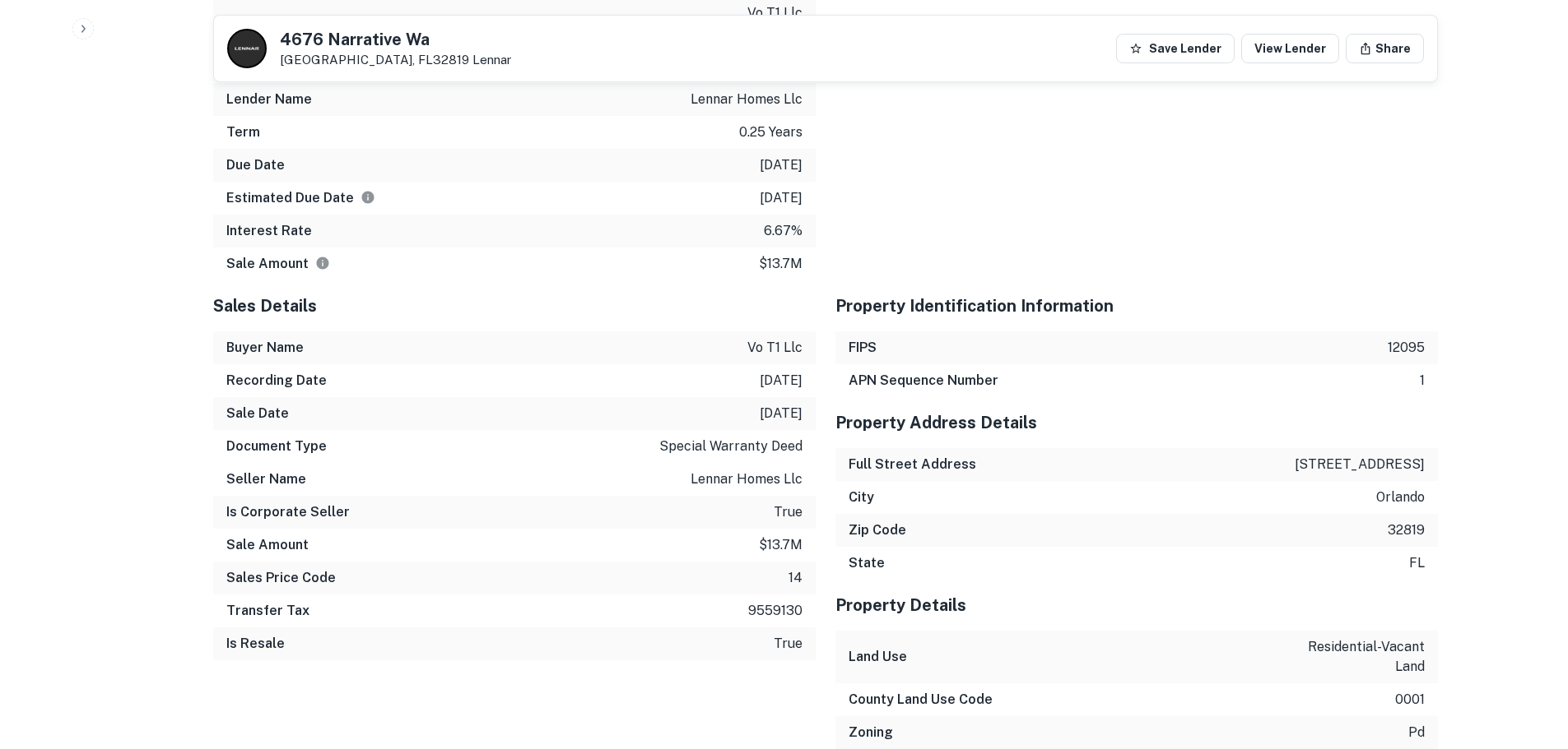
scroll to position [1069, 0]
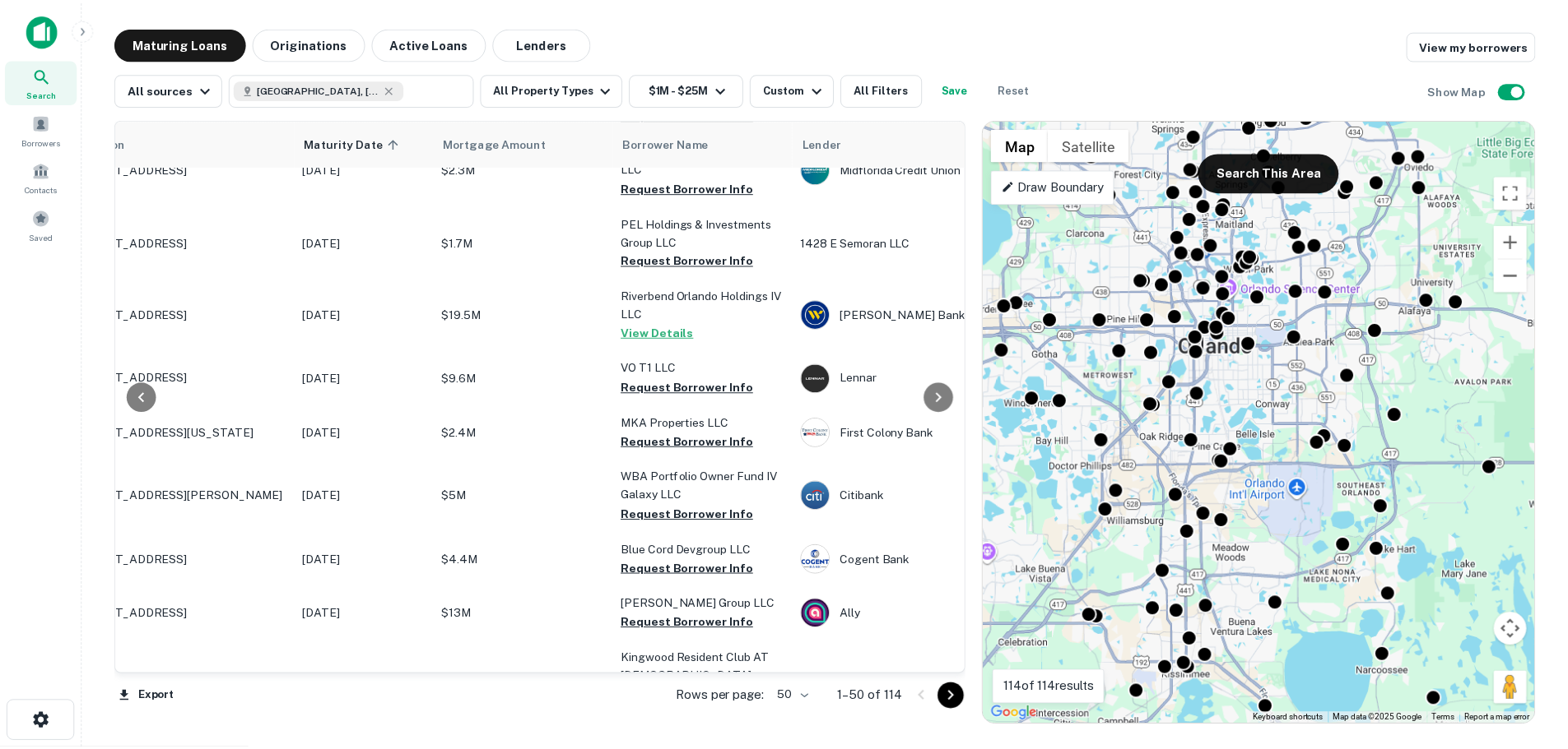
scroll to position [493, 0]
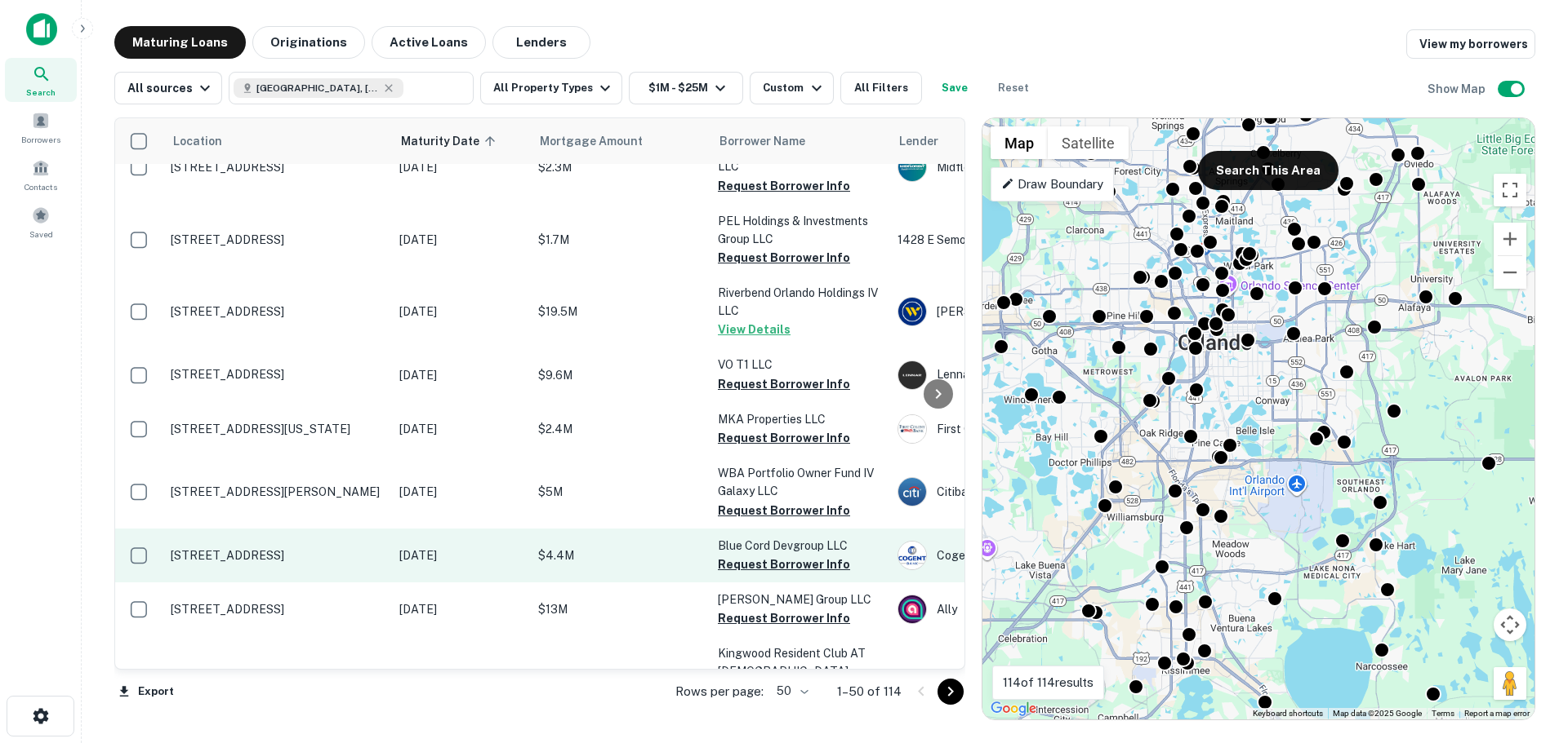
click at [397, 566] on td "[DATE]" at bounding box center [460, 556] width 139 height 54
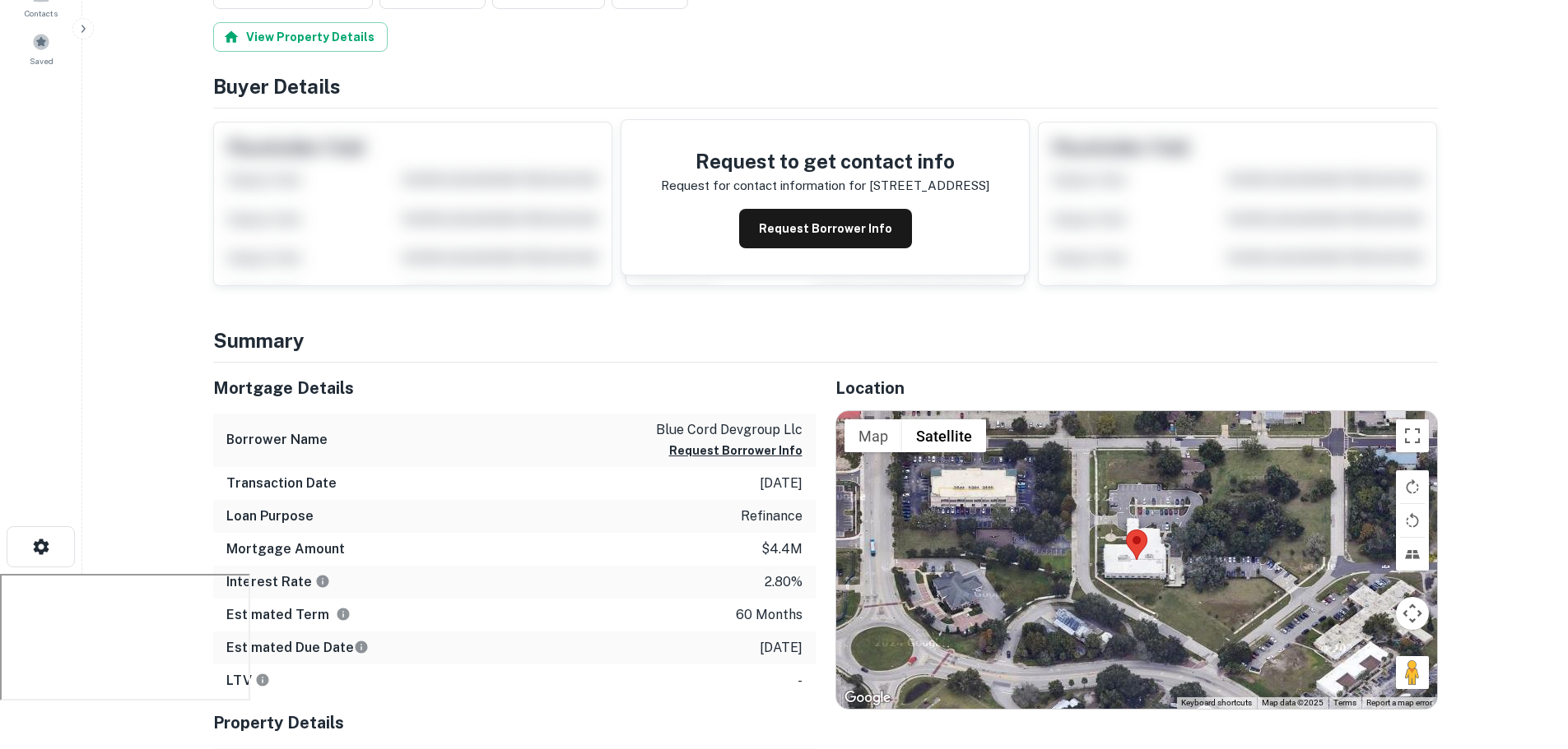
scroll to position [247, 0]
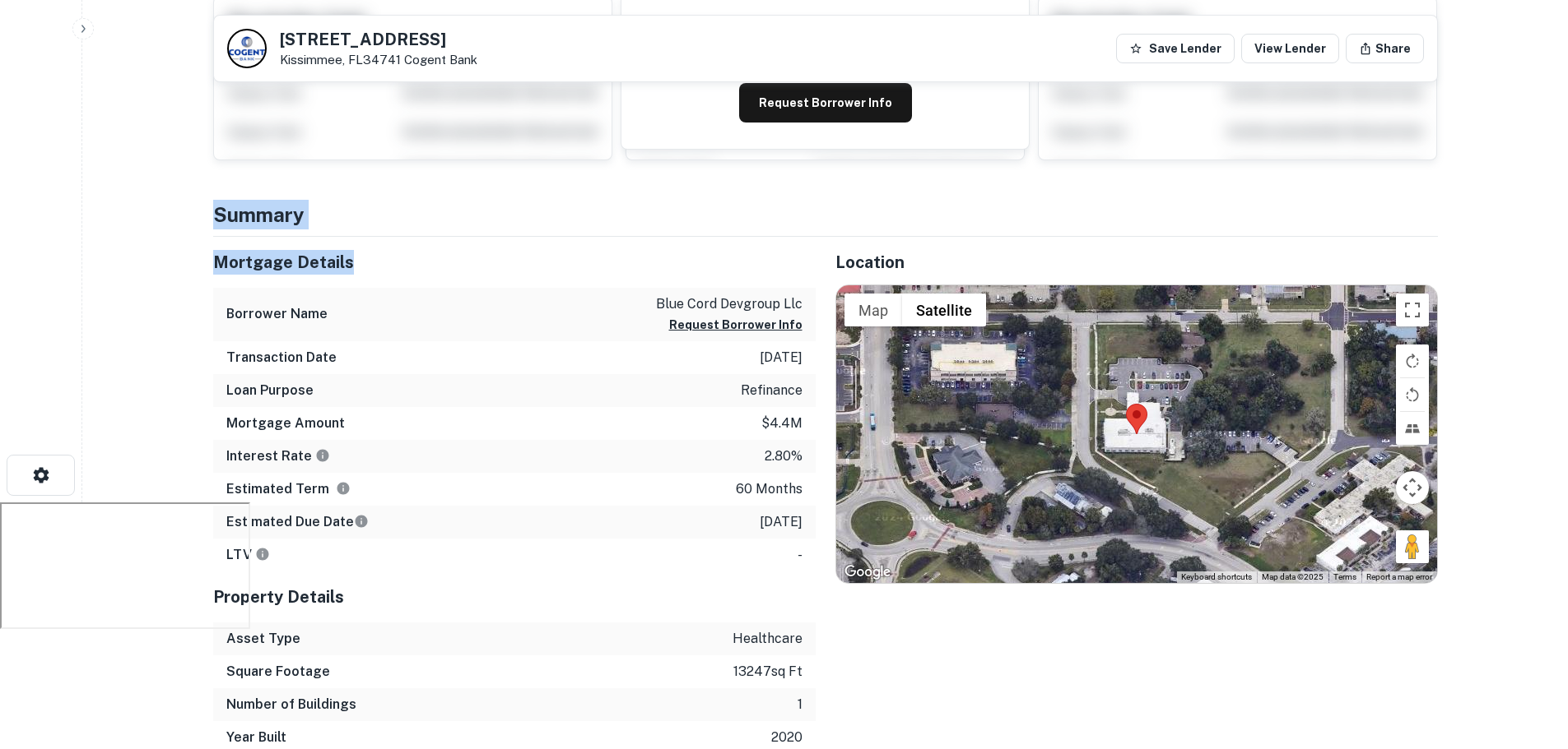
drag, startPoint x: 213, startPoint y: 212, endPoint x: 351, endPoint y: 266, distance: 148.2
click at [351, 266] on h5 "Mortgage Details" at bounding box center [515, 263] width 603 height 25
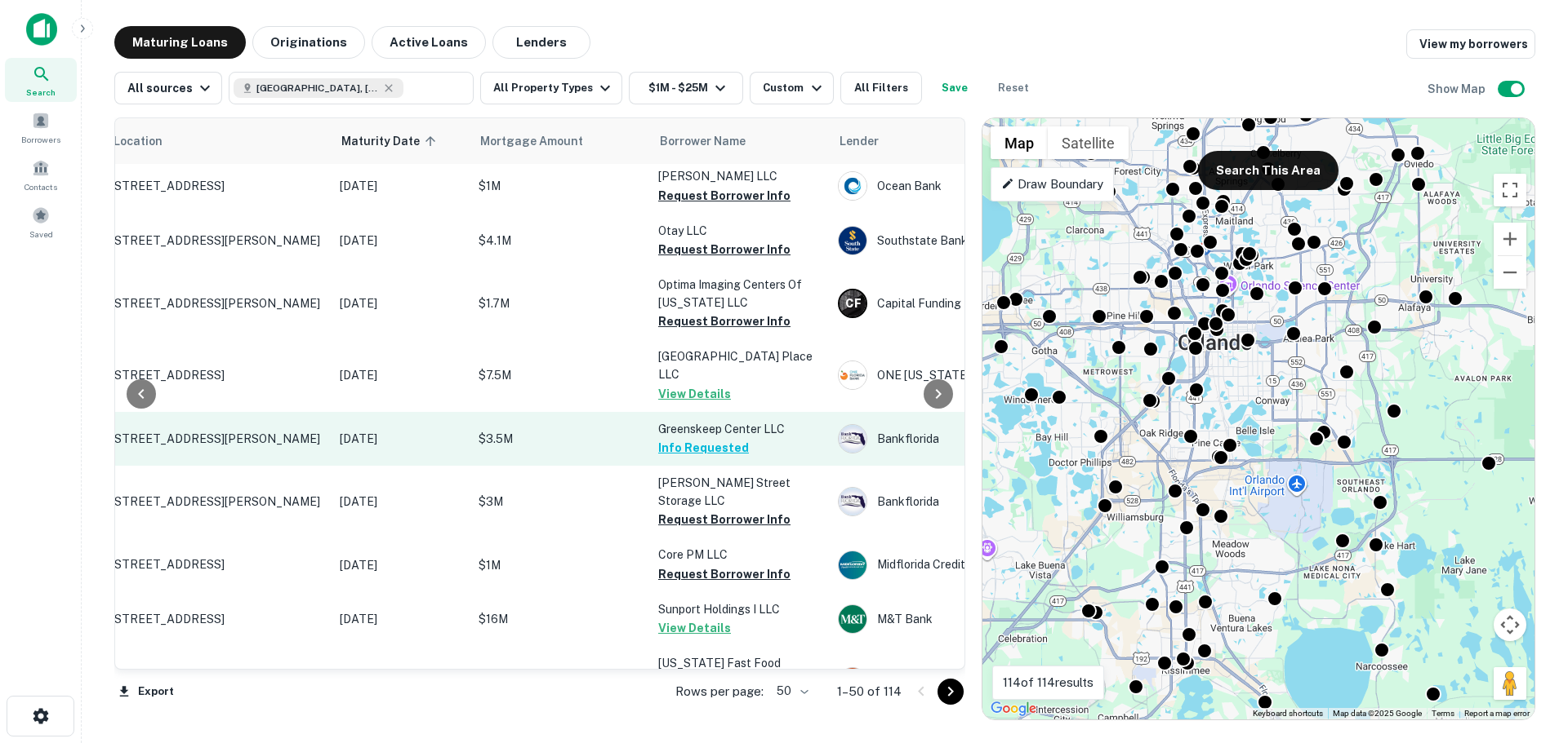
scroll to position [1958, 59]
